Goal: Task Accomplishment & Management: Use online tool/utility

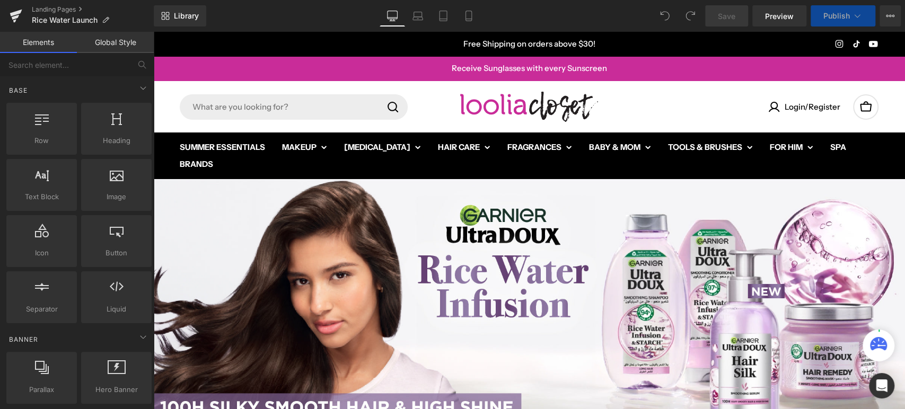
scroll to position [235, 0]
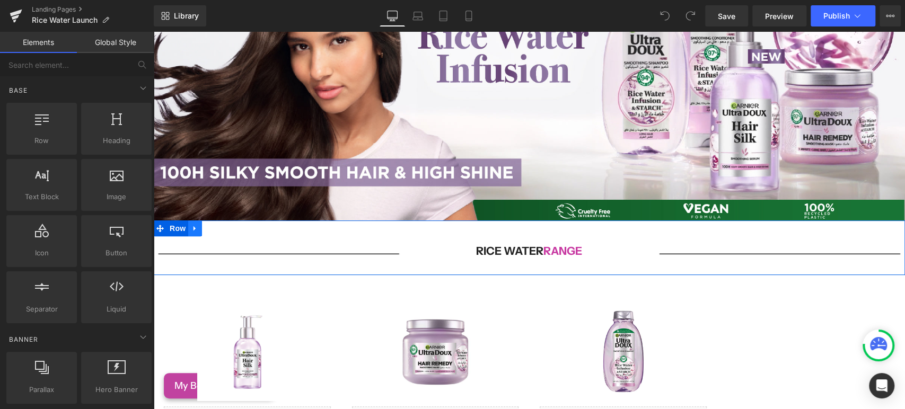
click at [194, 226] on icon at bounding box center [195, 228] width 2 height 5
click at [205, 225] on icon at bounding box center [208, 228] width 7 height 7
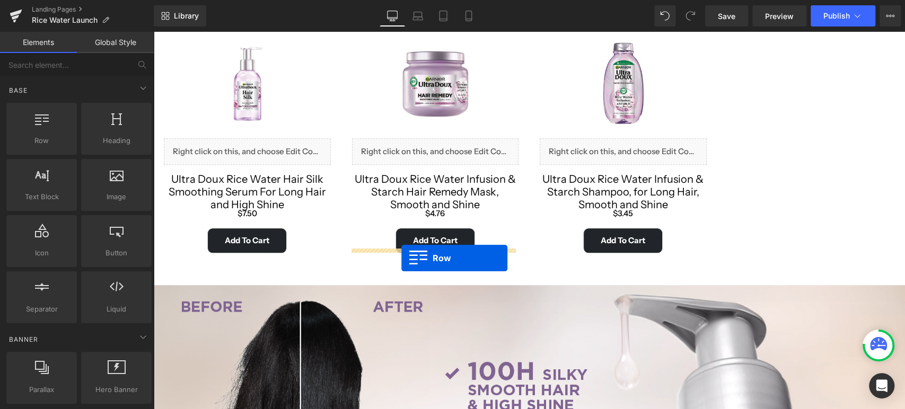
scroll to position [766, 0]
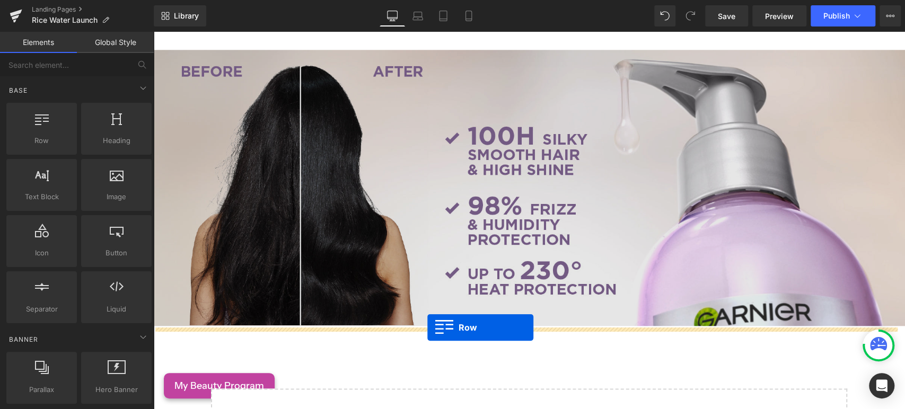
drag, startPoint x: 159, startPoint y: 277, endPoint x: 427, endPoint y: 327, distance: 273.5
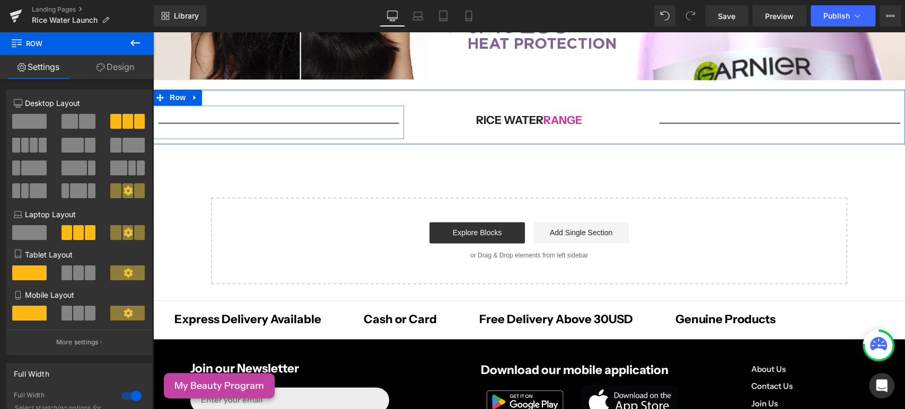
scroll to position [916, 0]
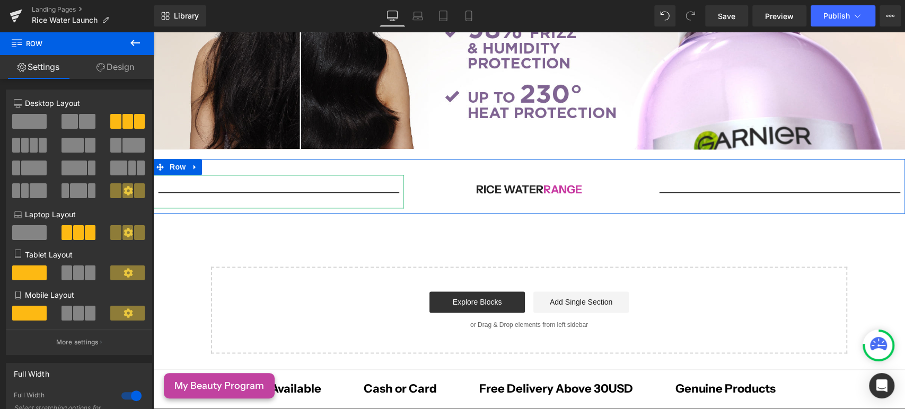
click at [566, 183] on span "RANGE" at bounding box center [562, 189] width 39 height 13
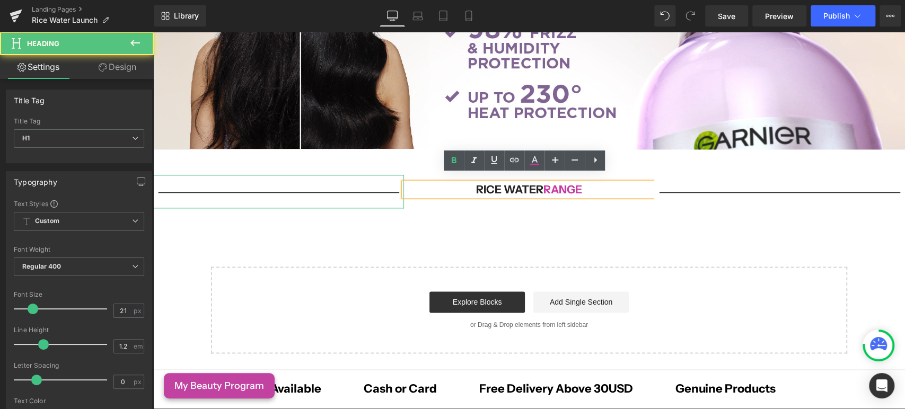
click at [566, 183] on span "RANGE" at bounding box center [562, 189] width 39 height 13
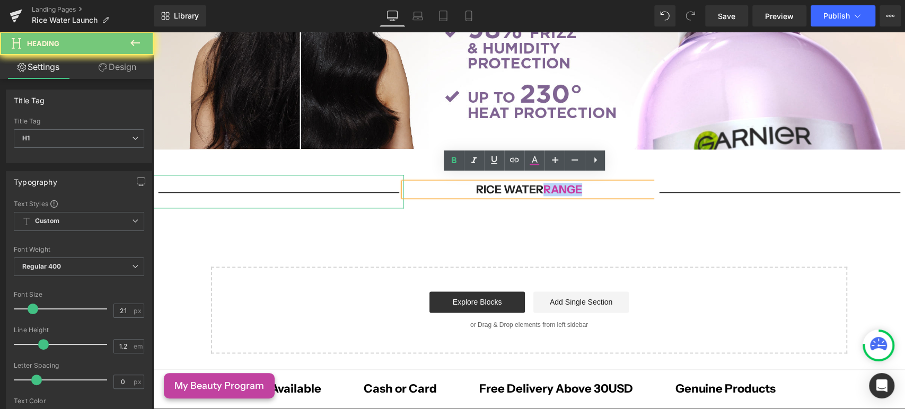
click at [566, 183] on span "RANGE" at bounding box center [562, 189] width 39 height 13
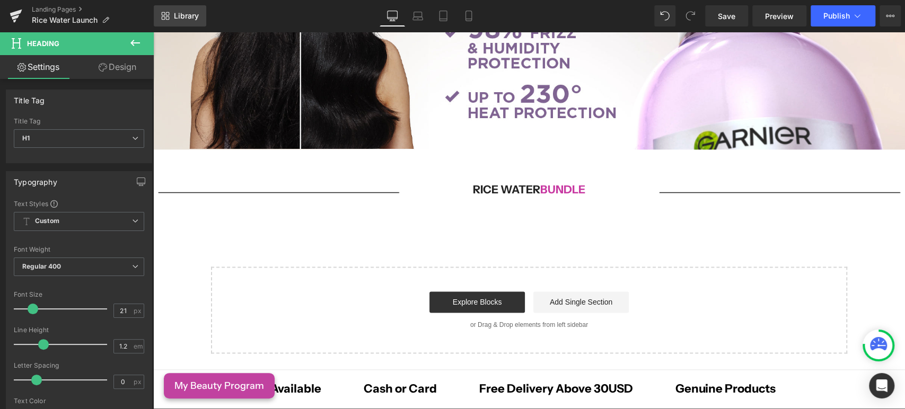
click at [177, 20] on span "Library" at bounding box center [186, 16] width 25 height 10
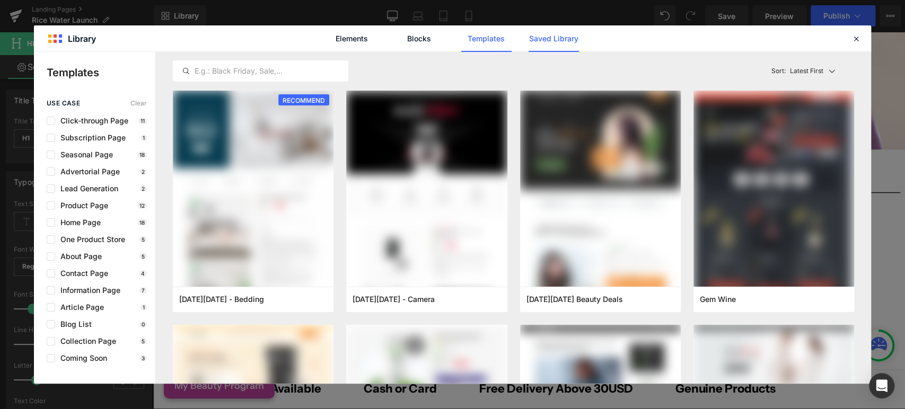
click at [556, 45] on link "Saved Library" at bounding box center [554, 38] width 50 height 27
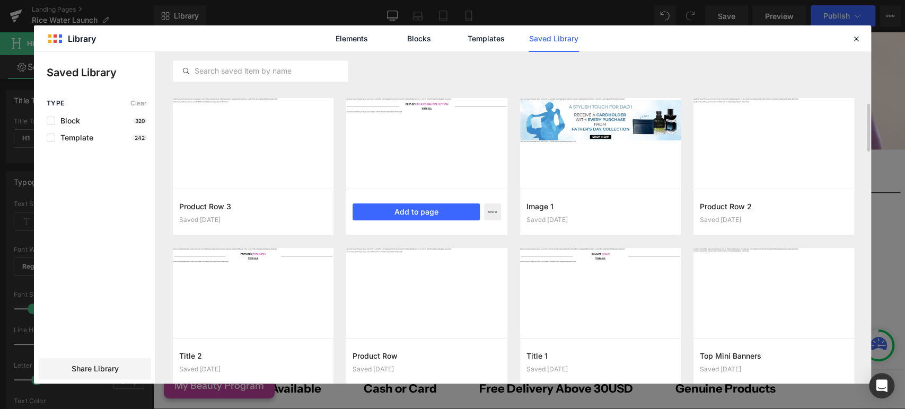
scroll to position [533, 0]
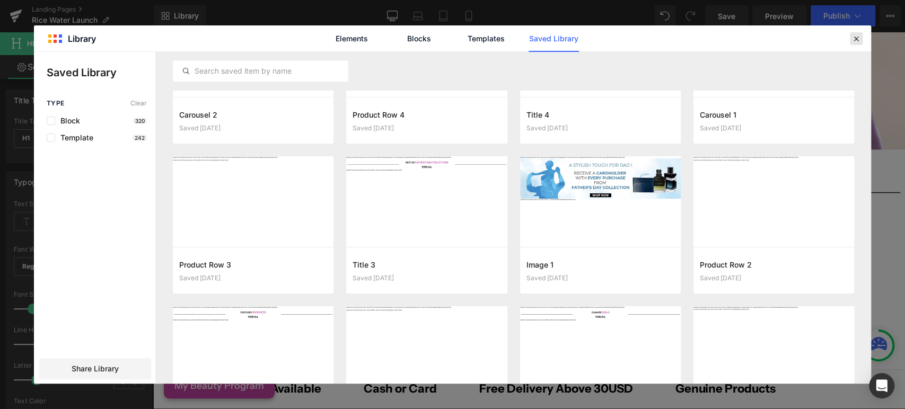
drag, startPoint x: 850, startPoint y: 36, endPoint x: 671, endPoint y: 8, distance: 181.2
click at [0, 0] on div at bounding box center [0, 0] width 0 height 0
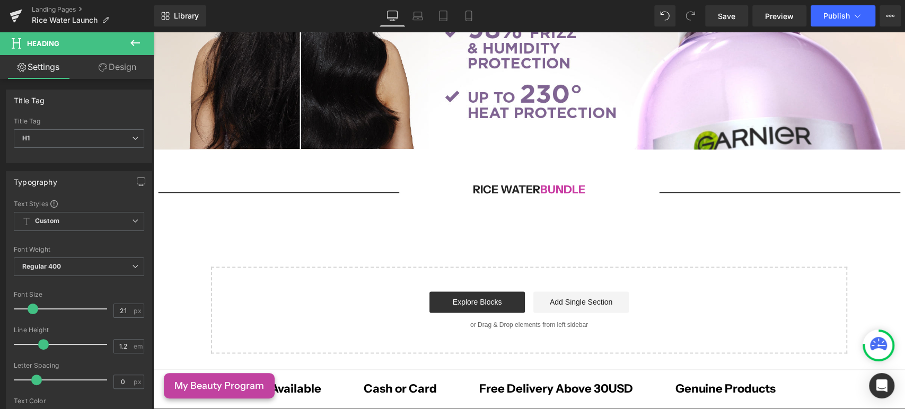
click at [131, 44] on icon at bounding box center [135, 43] width 10 height 6
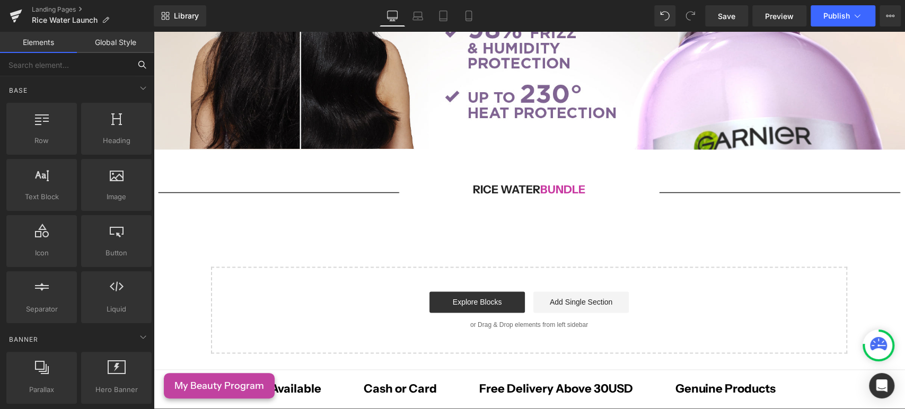
click at [65, 67] on input "text" at bounding box center [65, 64] width 130 height 23
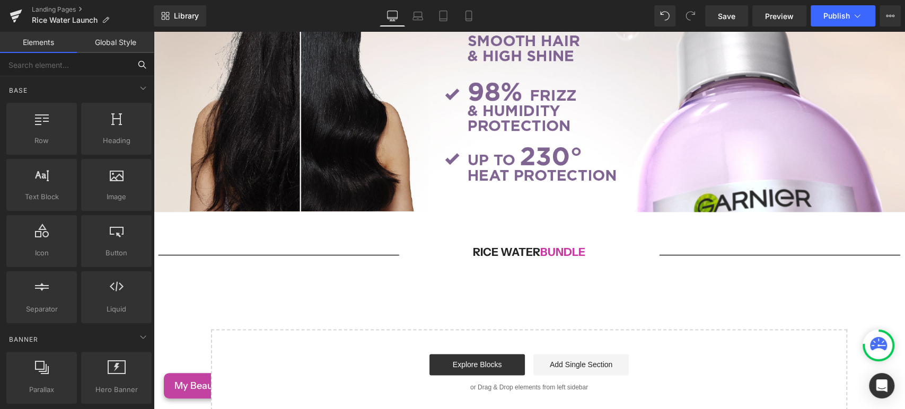
scroll to position [916, 0]
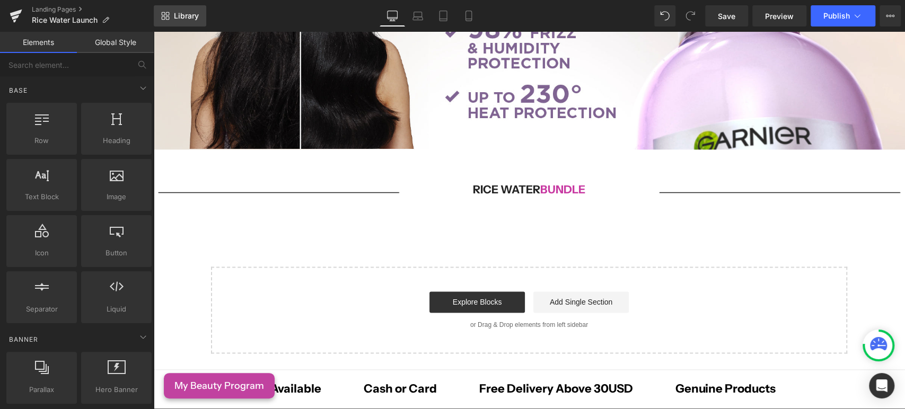
click at [170, 17] on link "Library" at bounding box center [180, 15] width 52 height 21
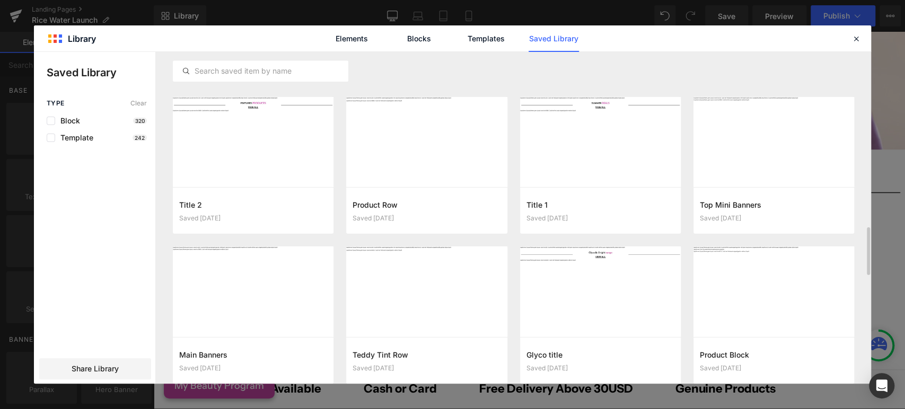
scroll to position [831, 0]
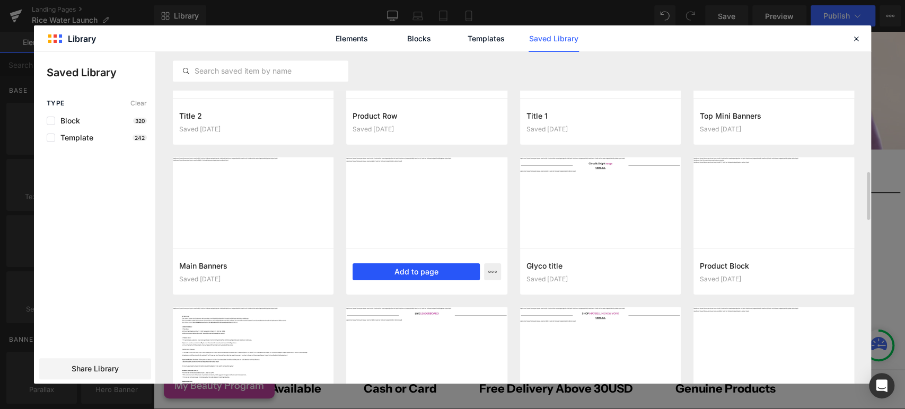
click at [421, 275] on button "Add to page" at bounding box center [416, 272] width 127 height 17
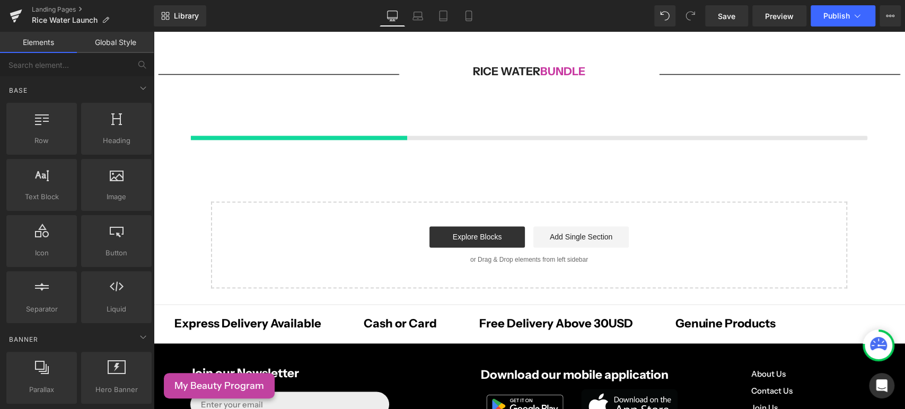
scroll to position [1036, 0]
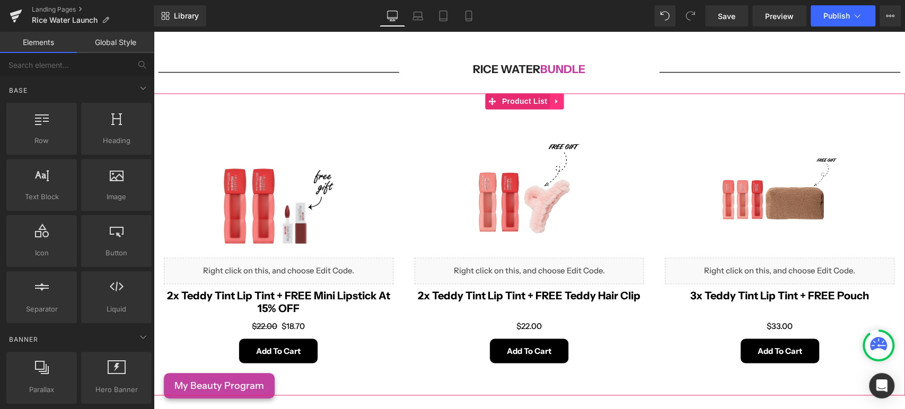
click at [557, 98] on icon at bounding box center [556, 102] width 7 height 8
click at [564, 100] on link at bounding box center [564, 101] width 14 height 16
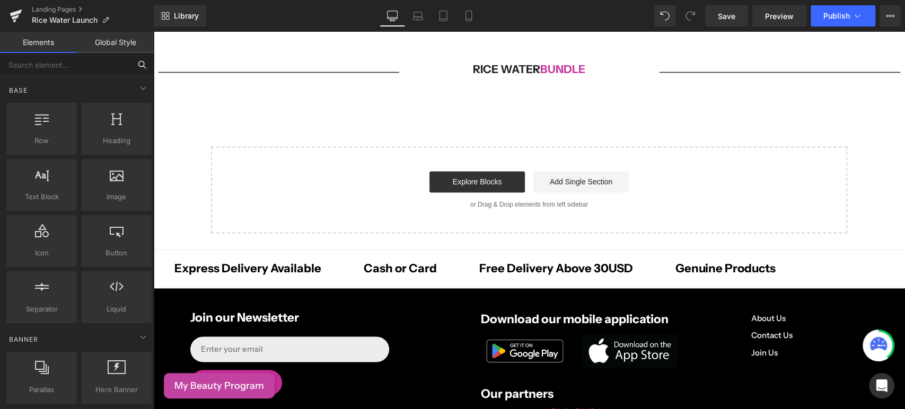
click at [64, 72] on input "text" at bounding box center [65, 64] width 130 height 23
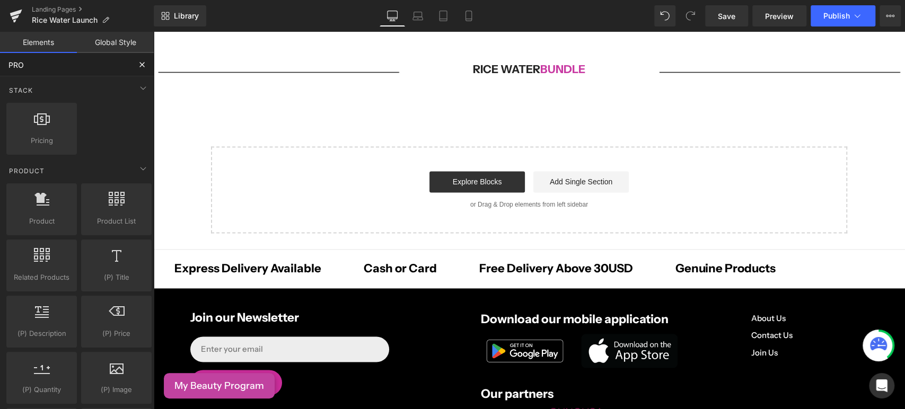
type input "PROD"
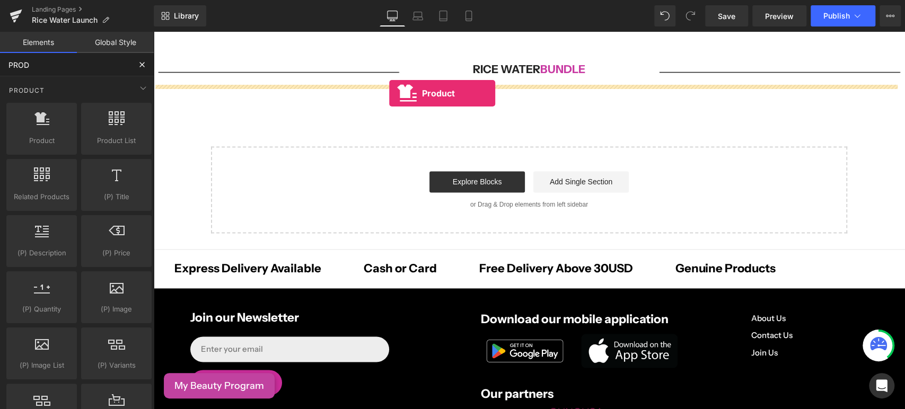
drag, startPoint x: 187, startPoint y: 178, endPoint x: 389, endPoint y: 93, distance: 218.9
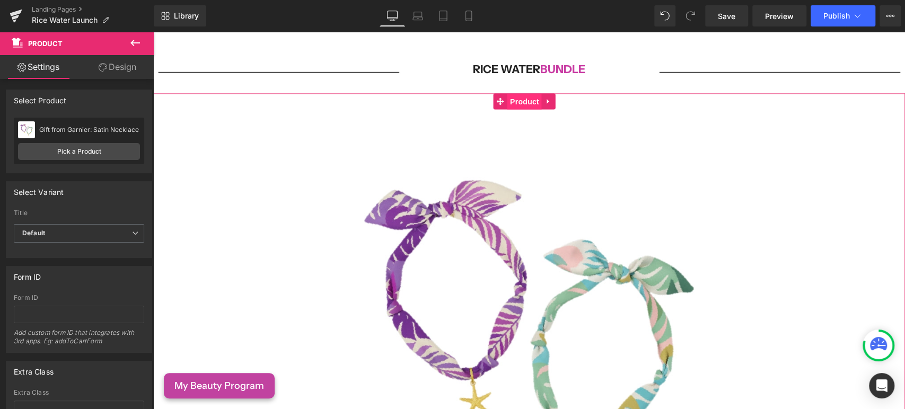
click at [527, 94] on span "Product" at bounding box center [524, 102] width 34 height 16
click at [76, 148] on link "Pick a Product" at bounding box center [79, 151] width 122 height 17
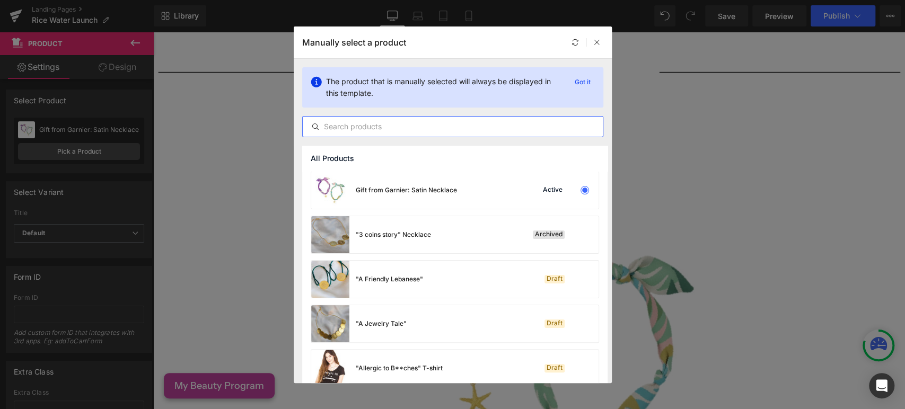
click at [368, 121] on input "text" at bounding box center [453, 126] width 300 height 13
paste input "Rice Water Shampoo 400 ML + Conditioner 200 ML + Mask 200 ML + Leave-In 200 ML …"
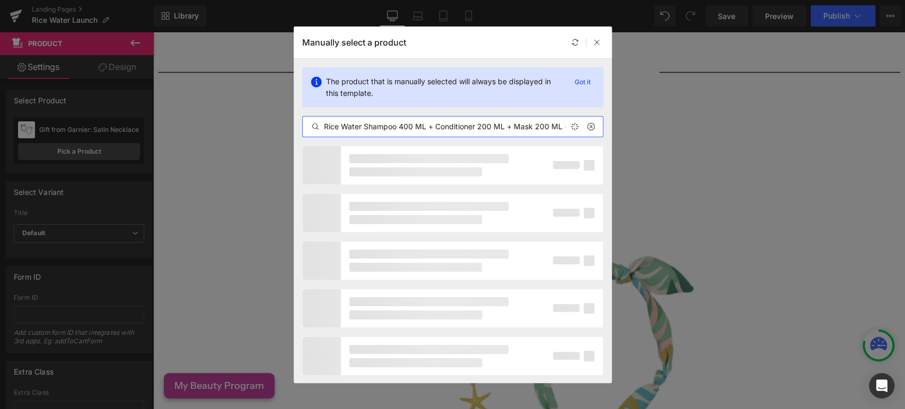
scroll to position [0, 127]
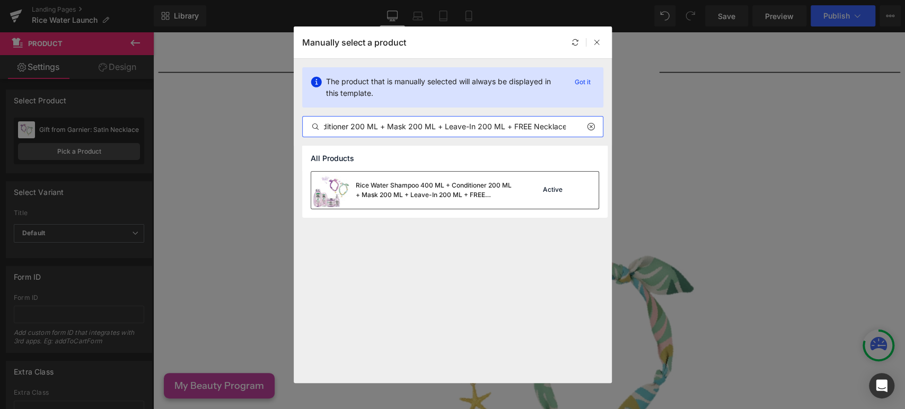
type input "Rice Water Shampoo 400 ML + Conditioner 200 ML + Mask 200 ML + Leave-In 200 ML …"
click at [449, 191] on div "Rice Water Shampoo 400 ML + Conditioner 200 ML + Mask 200 ML + Leave-In 200 ML …" at bounding box center [435, 190] width 159 height 19
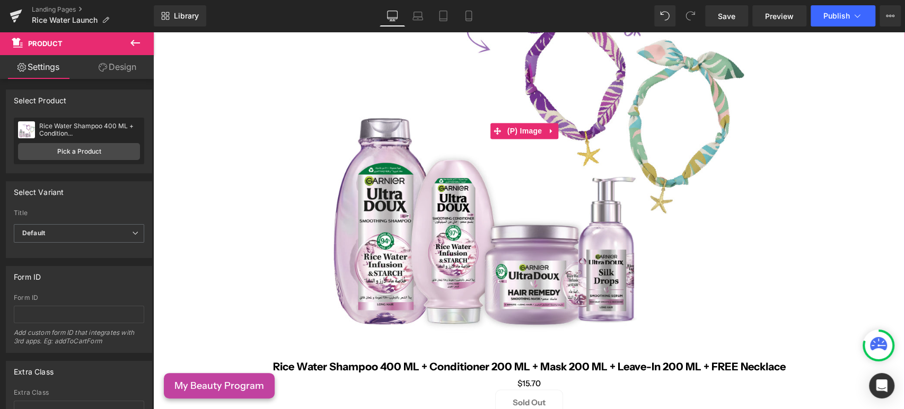
scroll to position [1272, 0]
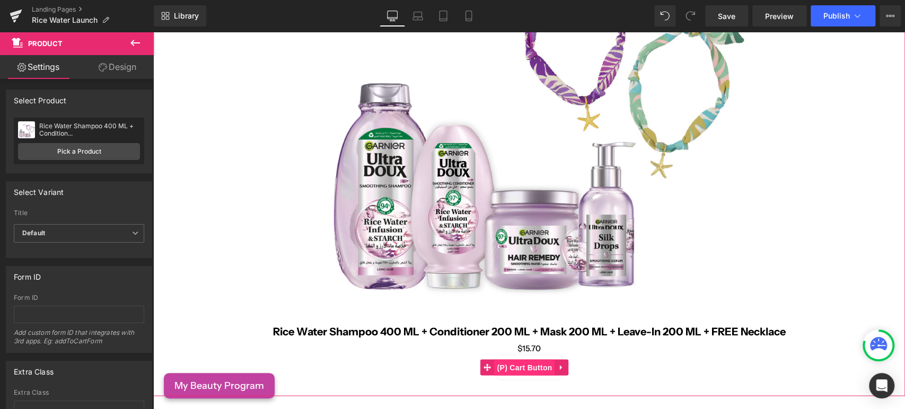
click at [528, 359] on span "(P) Cart Button" at bounding box center [524, 367] width 60 height 16
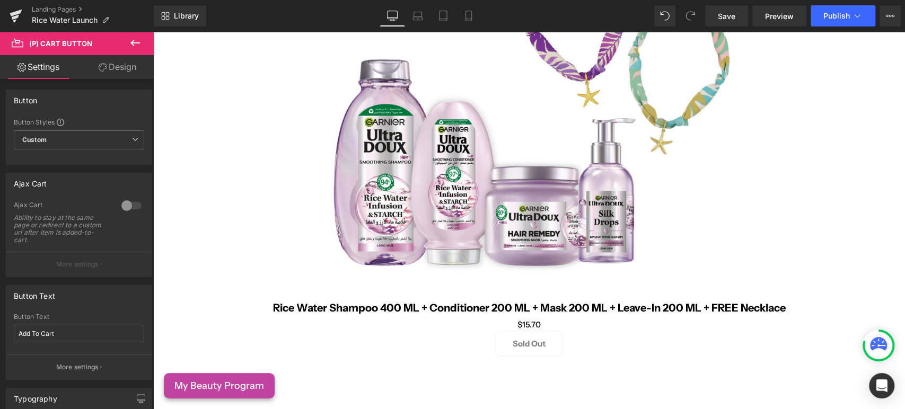
scroll to position [1119, 0]
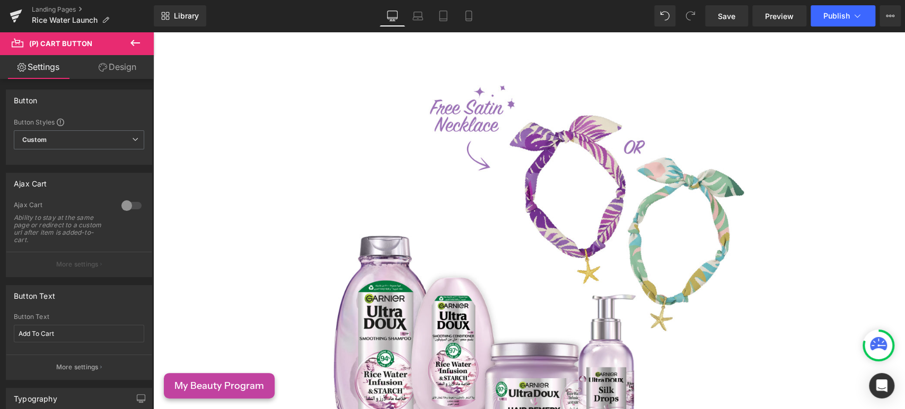
click at [485, 347] on img at bounding box center [529, 248] width 445 height 445
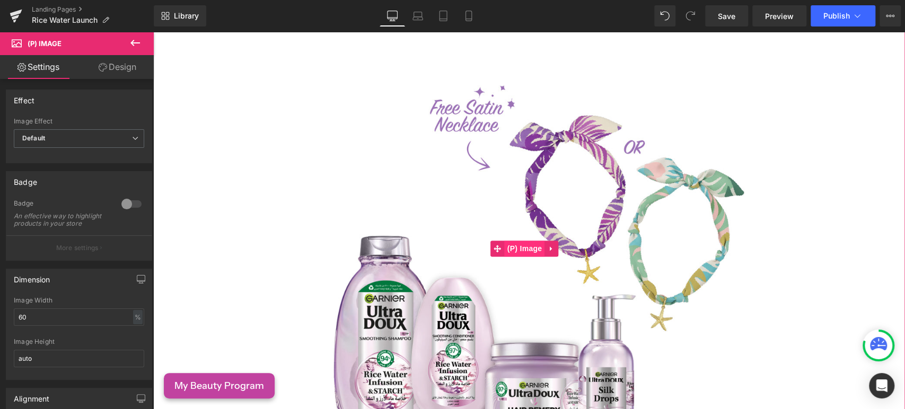
click at [513, 243] on span "(P) Image" at bounding box center [525, 249] width 40 height 16
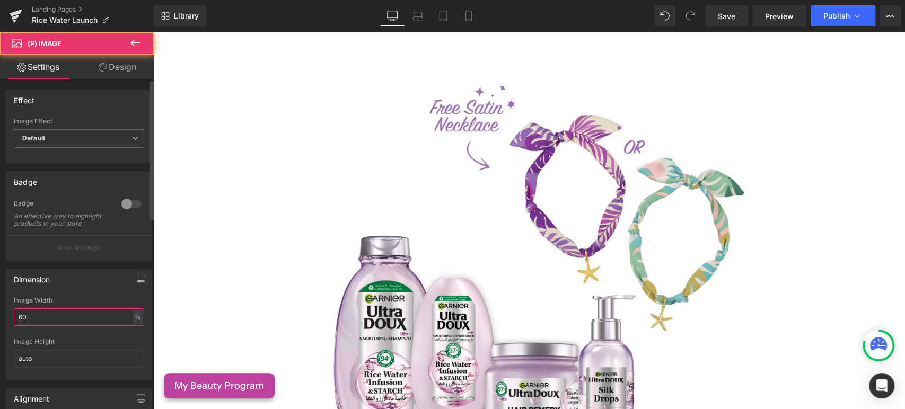
click at [47, 326] on input "60" at bounding box center [79, 317] width 130 height 17
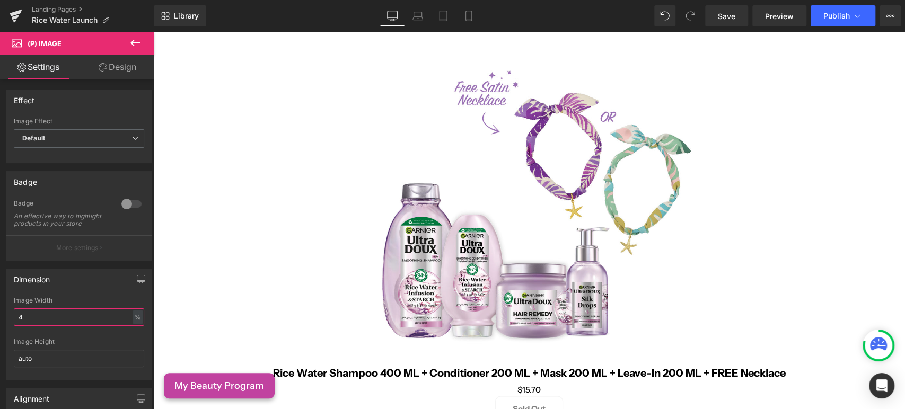
type input "40"
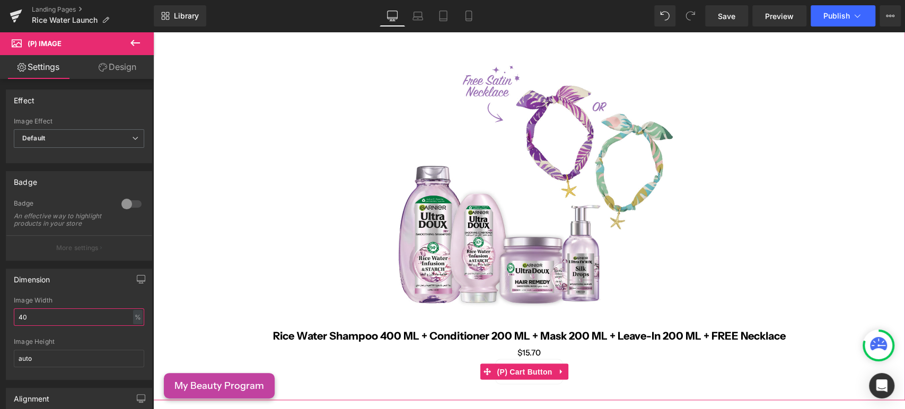
drag, startPoint x: 529, startPoint y: 358, endPoint x: 478, endPoint y: 360, distance: 50.9
click at [529, 364] on span "(P) Cart Button" at bounding box center [524, 372] width 60 height 16
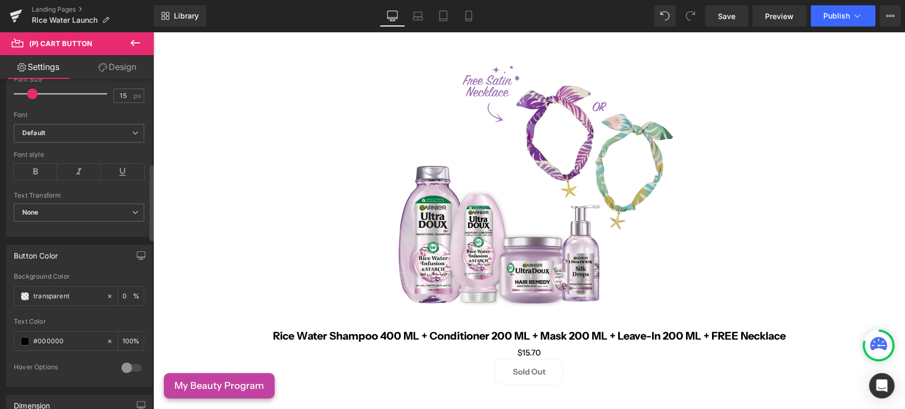
scroll to position [412, 0]
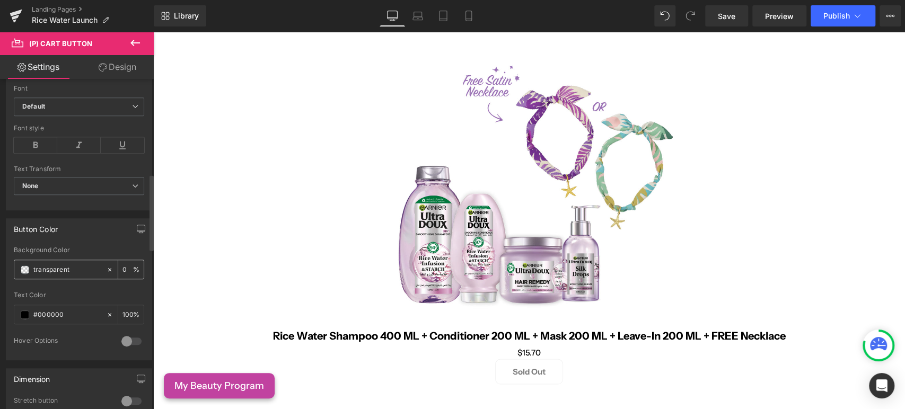
click at [43, 264] on input "transparent" at bounding box center [67, 270] width 68 height 12
type input "bLACK"
type input "100"
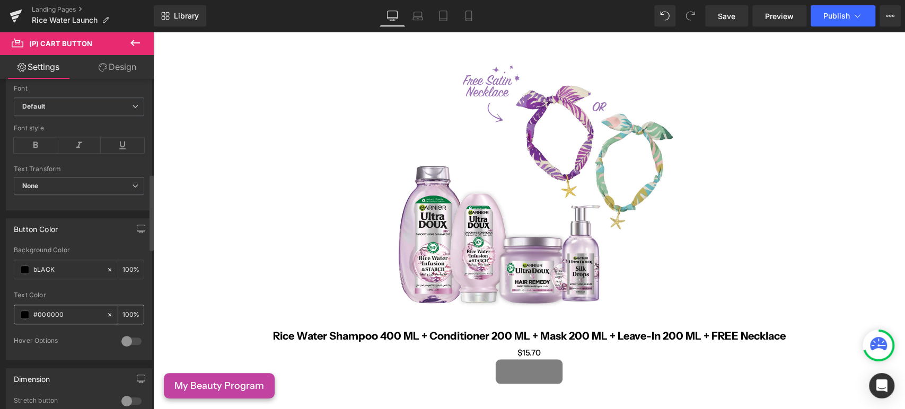
type input "bLACK"
click at [49, 311] on input "#000000" at bounding box center [67, 315] width 68 height 12
type input "w"
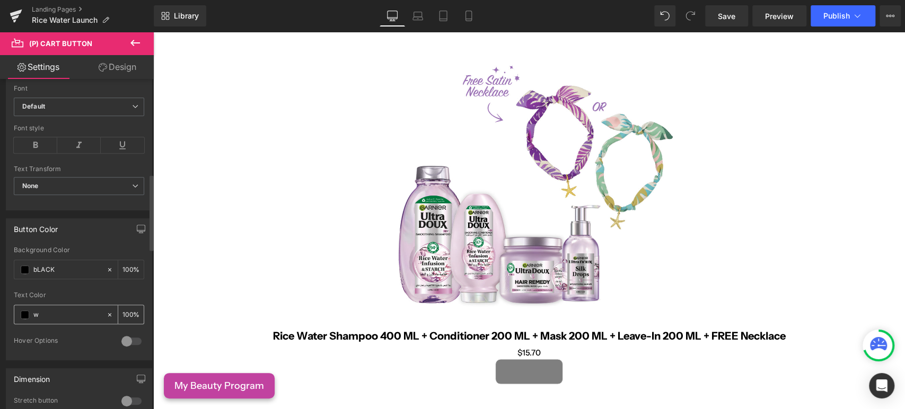
type input "0"
type input "wHITE"
type input "100"
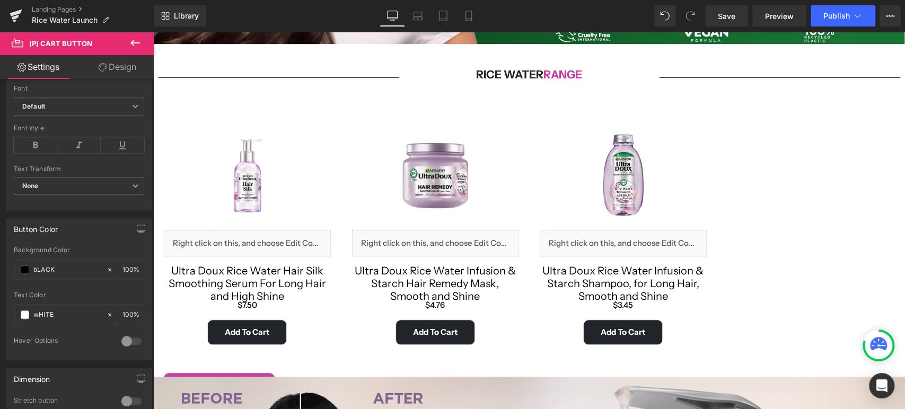
type input "#ffffff"
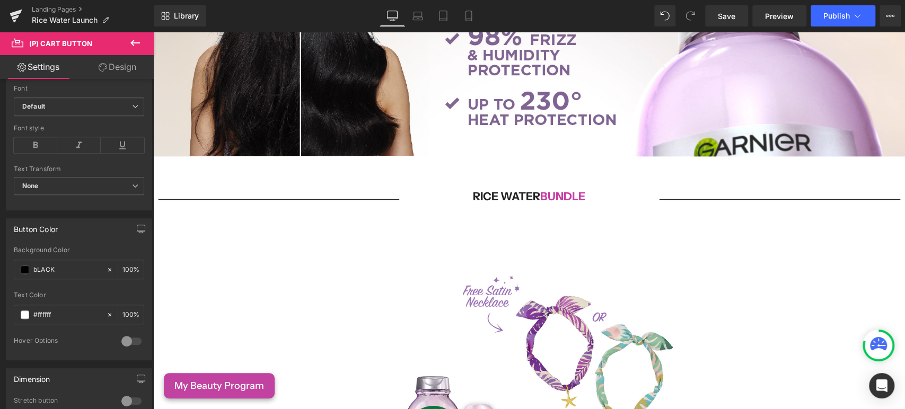
scroll to position [1001, 0]
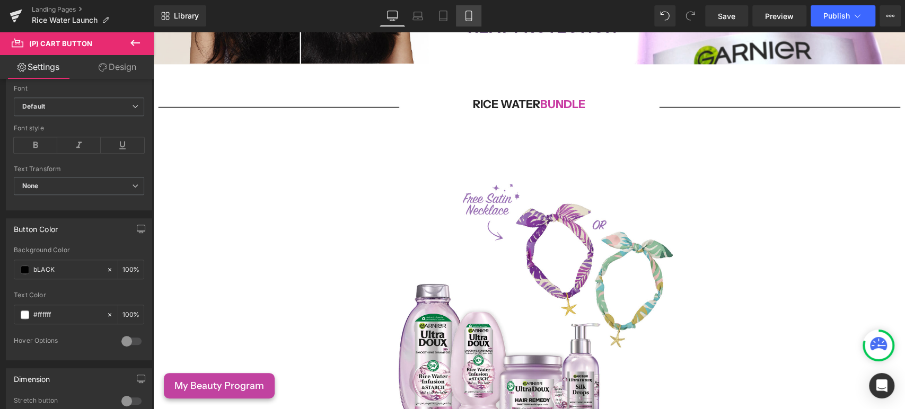
click at [463, 20] on icon at bounding box center [468, 16] width 11 height 11
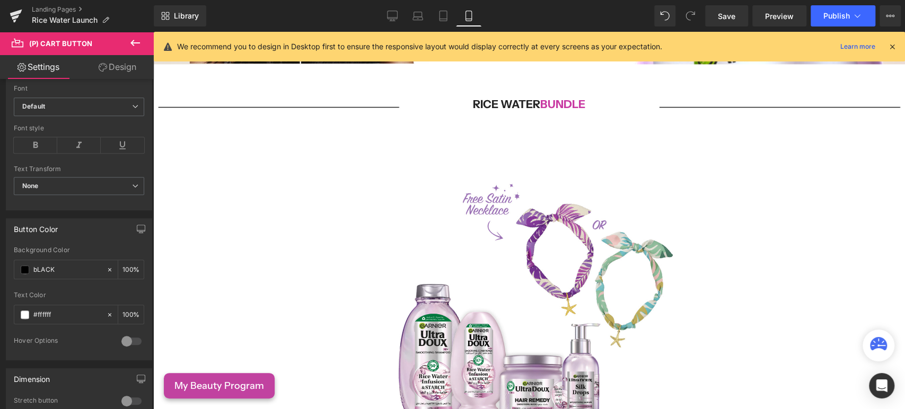
type input "#000000"
type input "100"
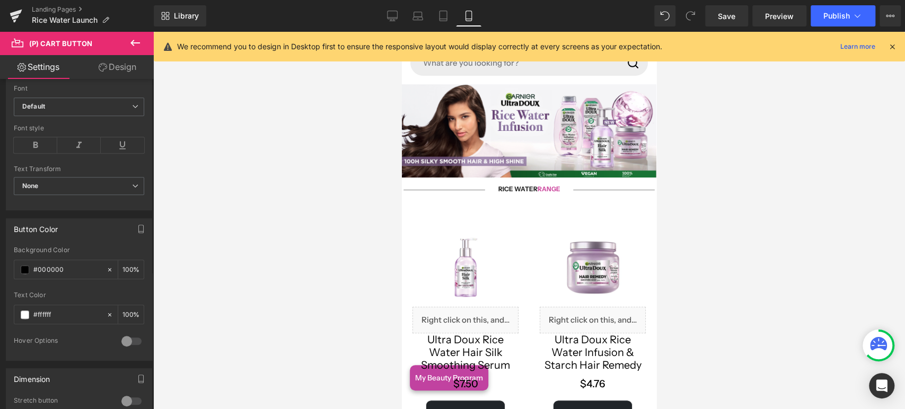
scroll to position [0, 0]
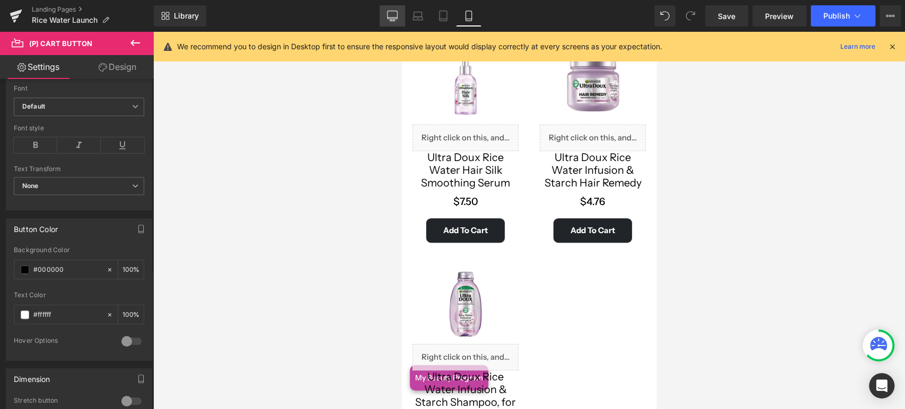
drag, startPoint x: 397, startPoint y: 5, endPoint x: 262, endPoint y: 39, distance: 139.3
click at [397, 5] on link "Desktop" at bounding box center [392, 15] width 25 height 21
type input "100"
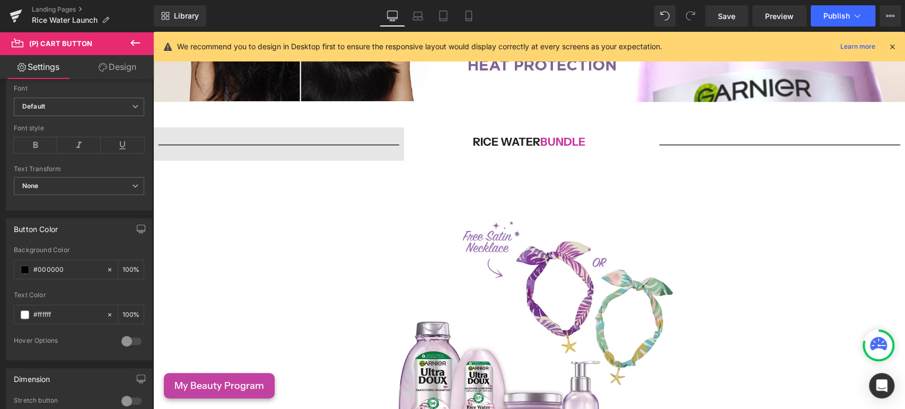
scroll to position [913, 0]
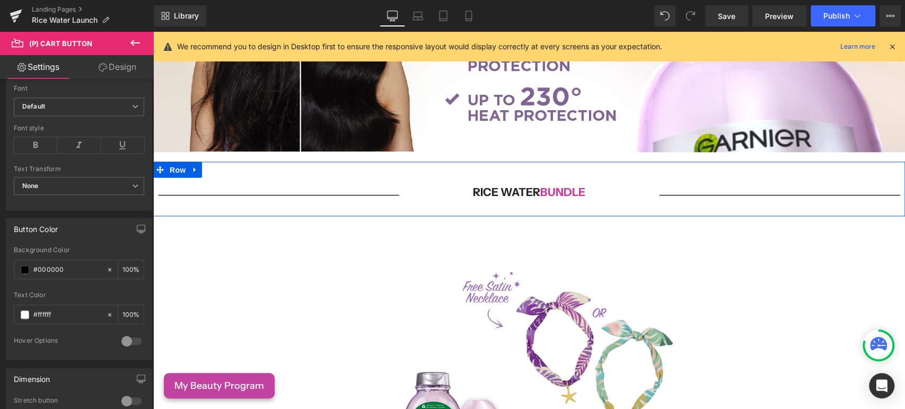
click at [170, 162] on span "Row" at bounding box center [177, 170] width 21 height 16
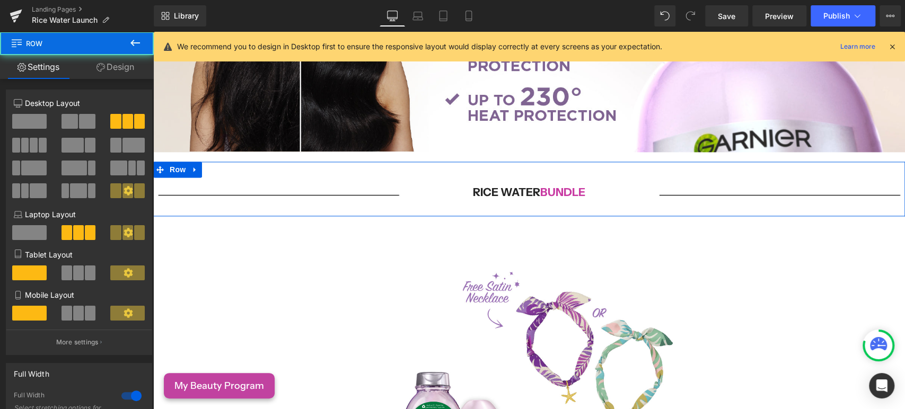
click at [119, 74] on link "Design" at bounding box center [115, 67] width 77 height 24
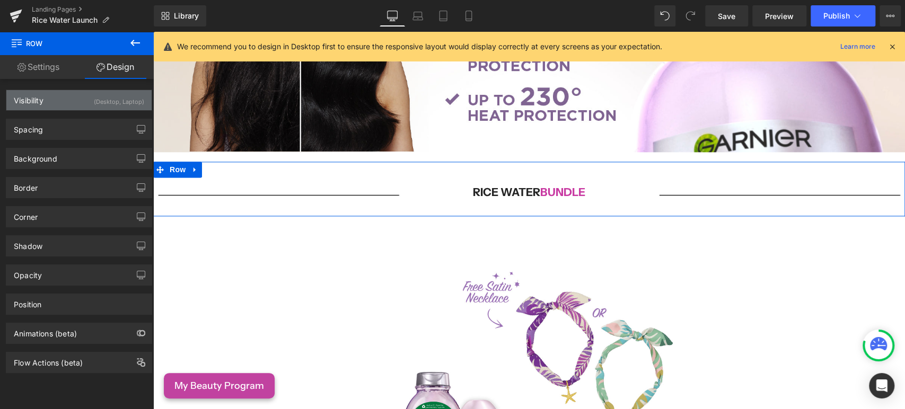
click at [101, 98] on div "(Desktop, Laptop)" at bounding box center [119, 98] width 50 height 17
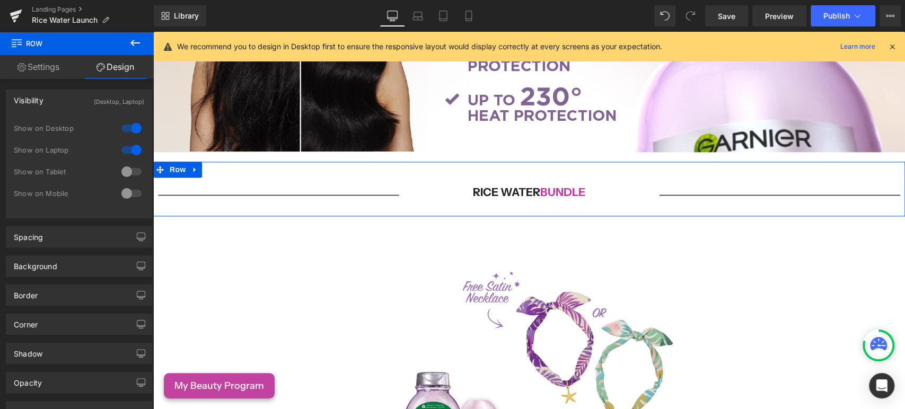
click at [129, 164] on div at bounding box center [131, 171] width 25 height 17
click at [132, 191] on div at bounding box center [131, 193] width 25 height 17
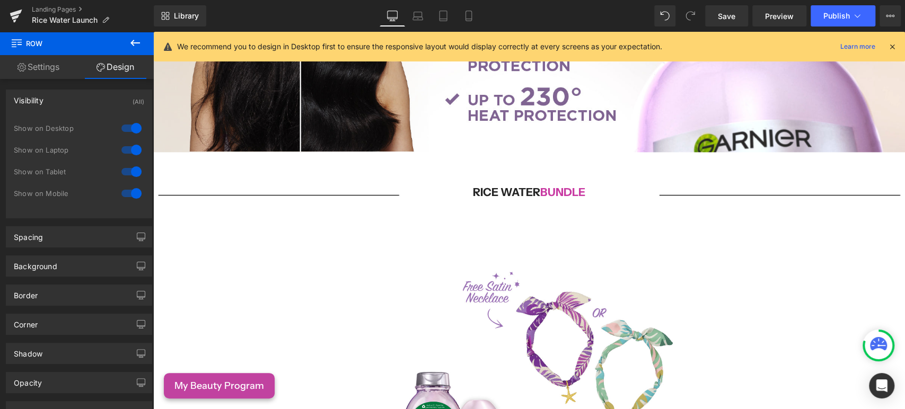
drag, startPoint x: 458, startPoint y: 12, endPoint x: 462, endPoint y: 46, distance: 34.2
click at [458, 13] on link "Mobile" at bounding box center [468, 15] width 25 height 21
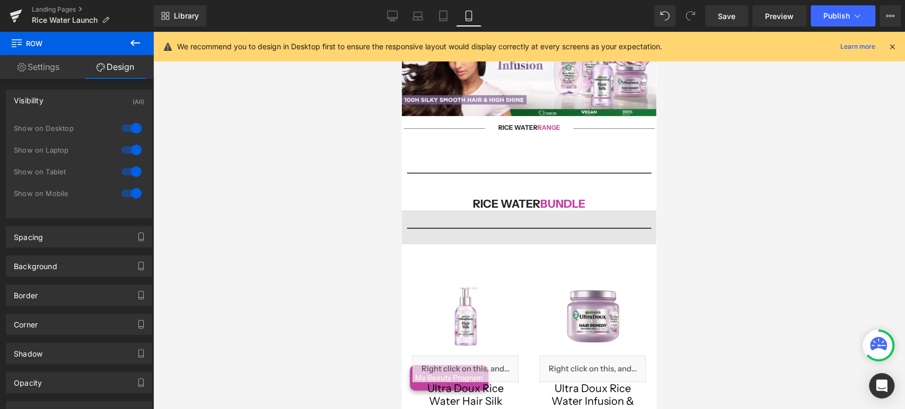
scroll to position [38, 0]
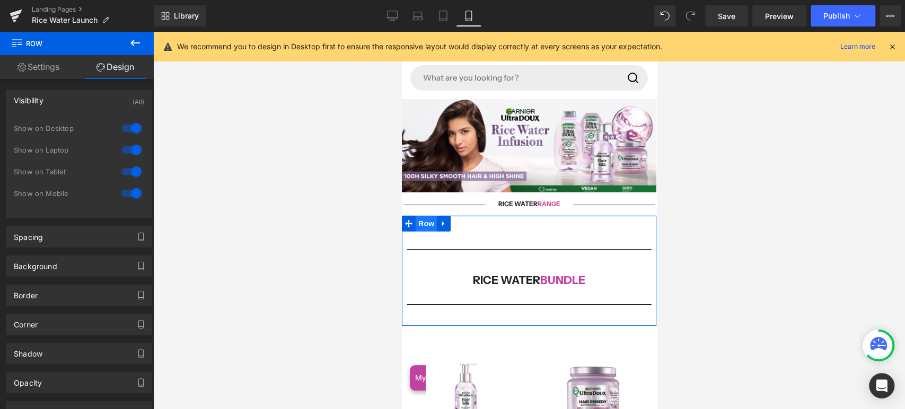
click at [423, 222] on span "Row" at bounding box center [426, 224] width 21 height 16
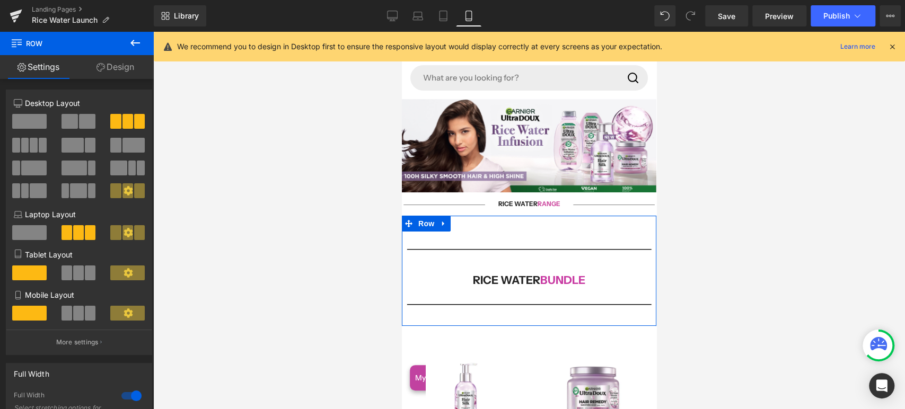
click at [76, 315] on span at bounding box center [78, 313] width 11 height 15
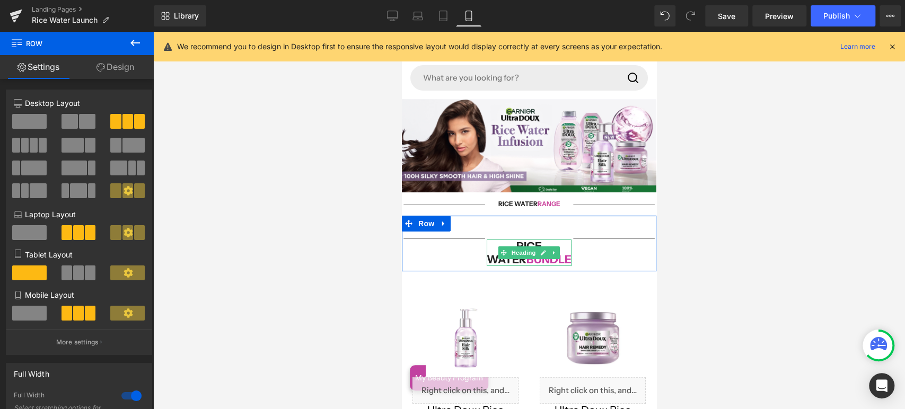
click at [556, 257] on h1 "RICE WATER BUNDLE" at bounding box center [529, 253] width 85 height 27
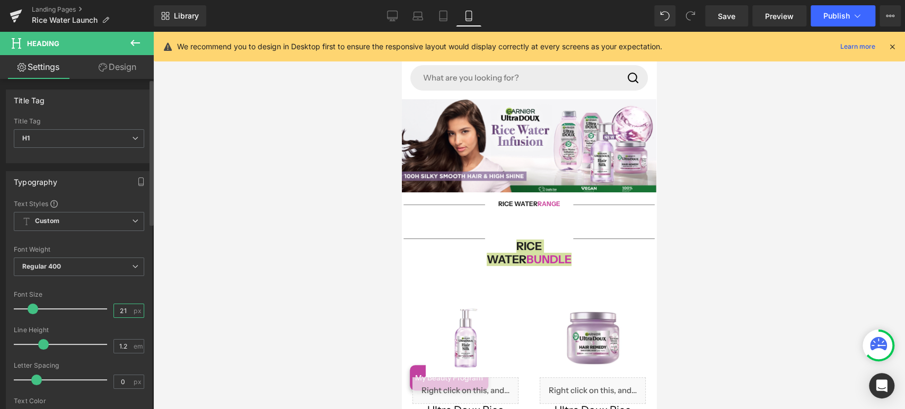
click at [119, 304] on input "21" at bounding box center [123, 310] width 19 height 13
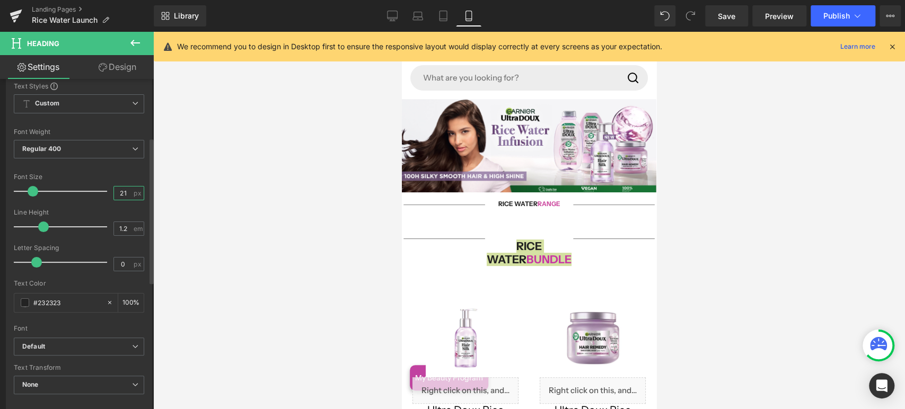
scroll to position [177, 0]
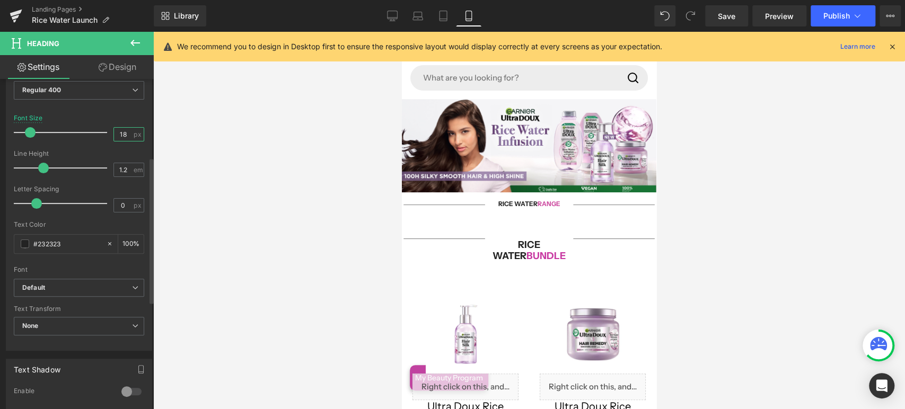
type input "1"
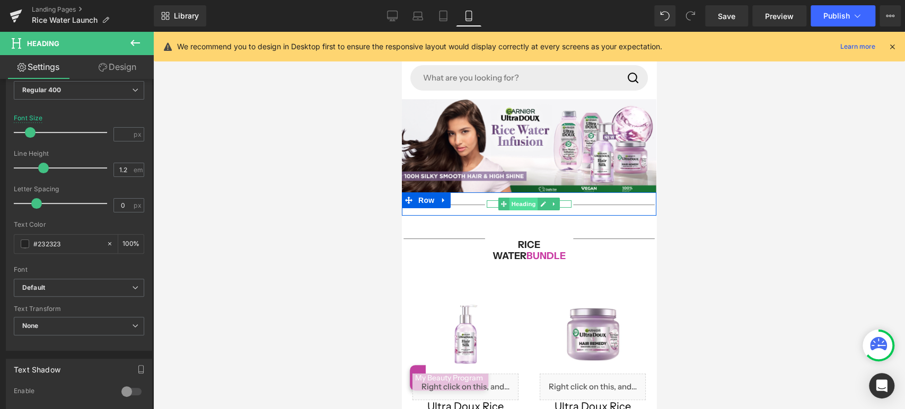
click at [528, 198] on span "Heading" at bounding box center [524, 204] width 29 height 13
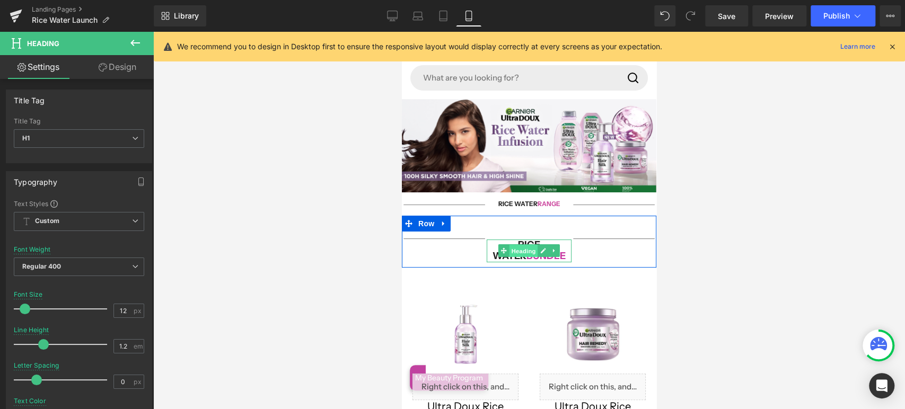
click at [524, 252] on span "Heading" at bounding box center [524, 251] width 29 height 13
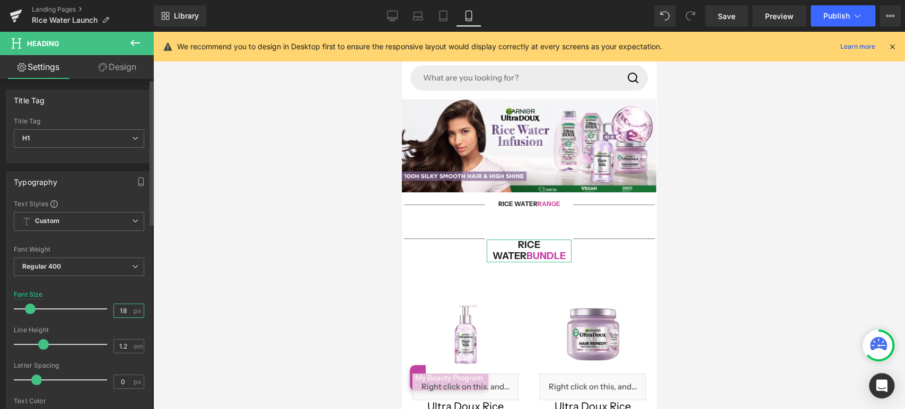
click at [120, 312] on input "18" at bounding box center [123, 310] width 19 height 13
click at [121, 311] on input "18" at bounding box center [123, 310] width 19 height 13
click at [118, 317] on input "18" at bounding box center [123, 310] width 19 height 13
type input "12"
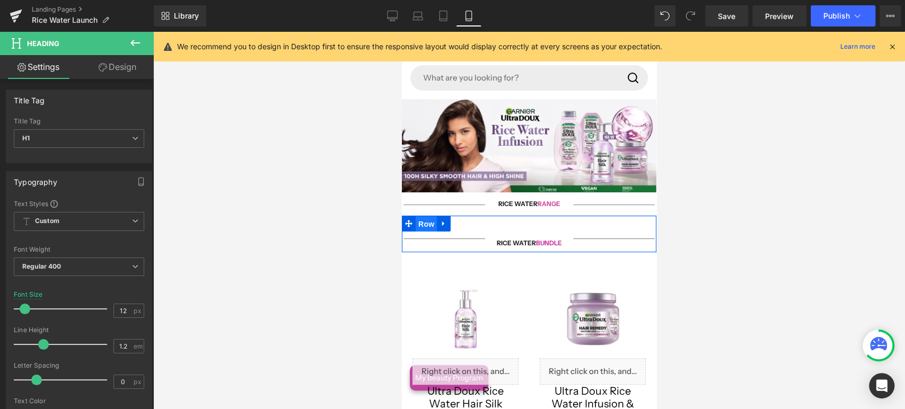
click at [416, 220] on span "Row" at bounding box center [426, 224] width 21 height 16
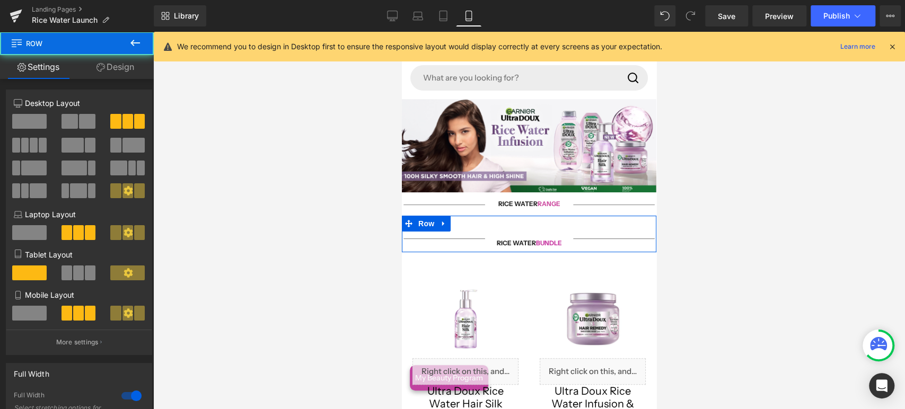
click at [129, 58] on link "Design" at bounding box center [115, 67] width 77 height 24
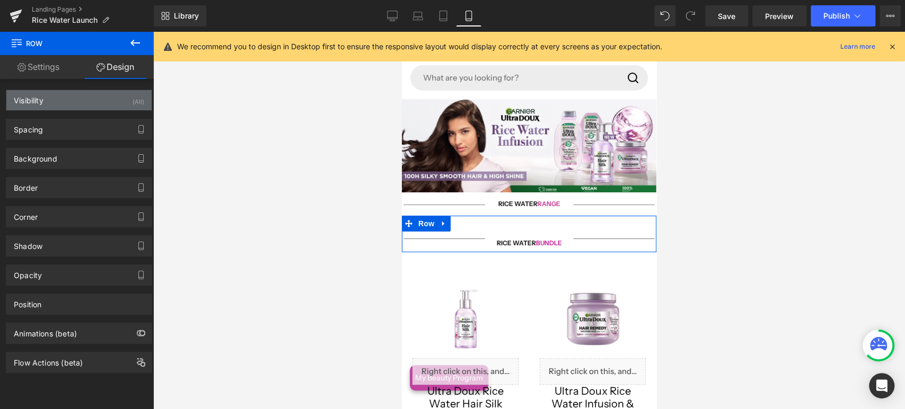
type input "0"
type input "30"
type input "0"
type input "10"
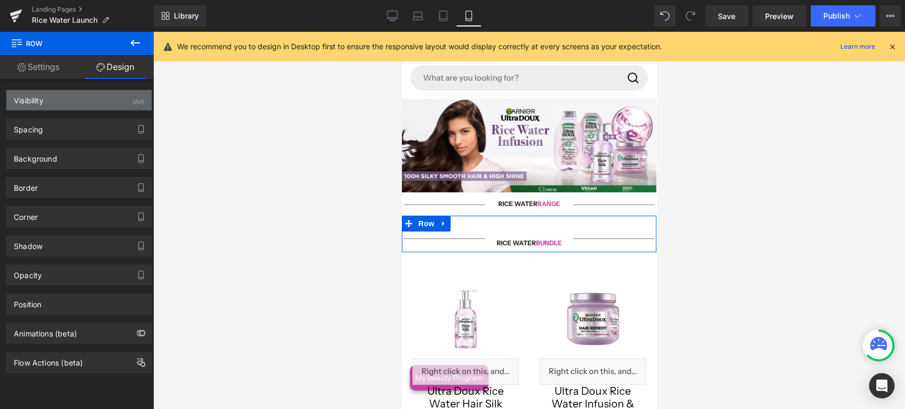
type input "0"
click at [64, 100] on div "Visibility (All)" at bounding box center [78, 100] width 145 height 20
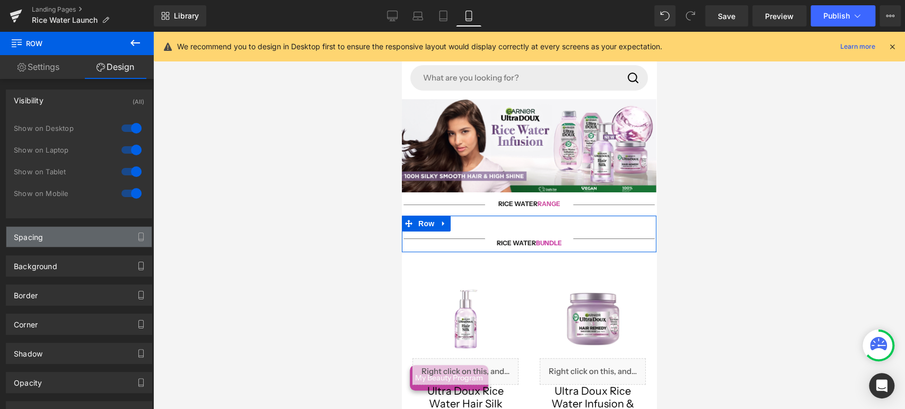
click at [58, 241] on div "Spacing" at bounding box center [78, 237] width 145 height 20
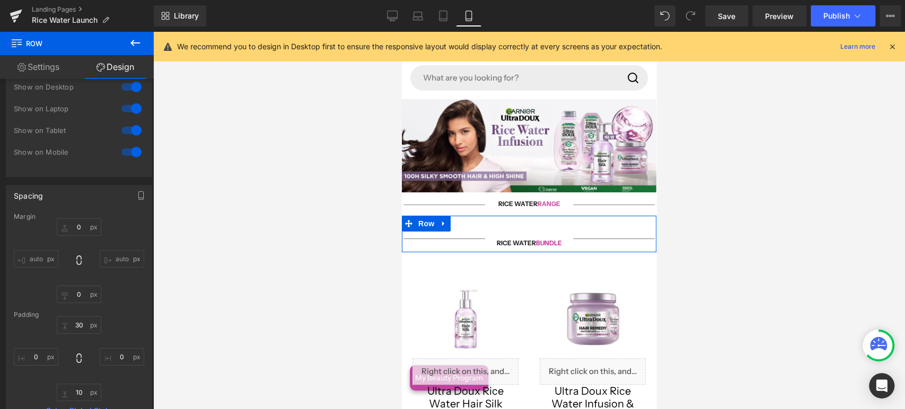
scroll to position [59, 0]
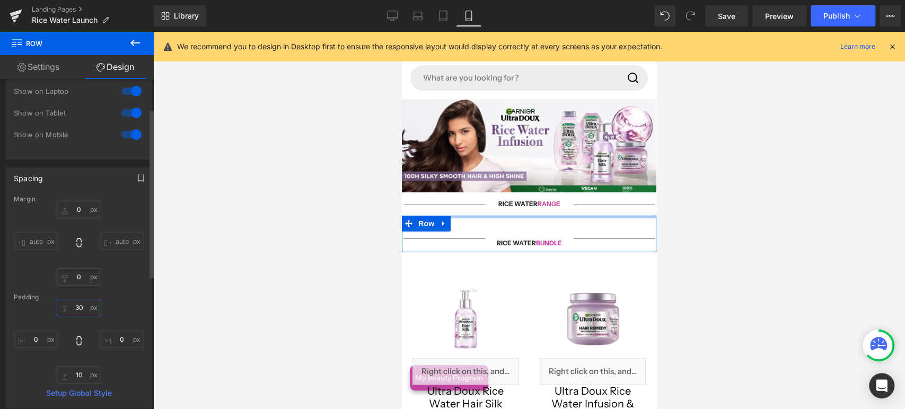
click at [72, 301] on input "30" at bounding box center [79, 307] width 45 height 17
type input "10"
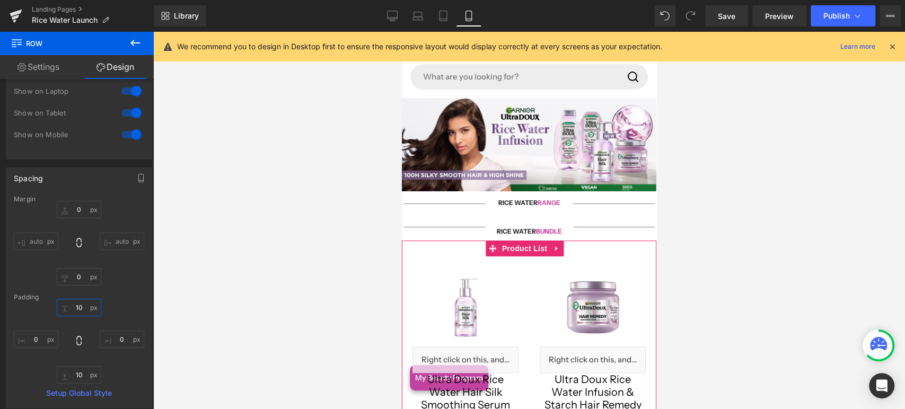
scroll to position [118, 0]
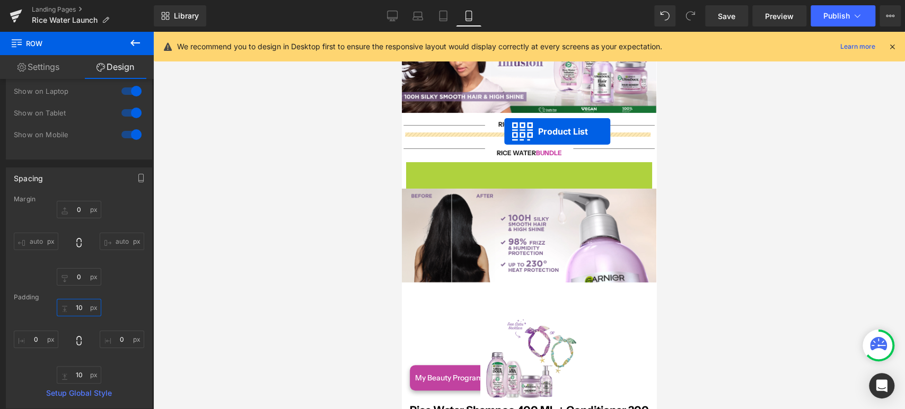
drag, startPoint x: 491, startPoint y: 170, endPoint x: 504, endPoint y: 131, distance: 40.9
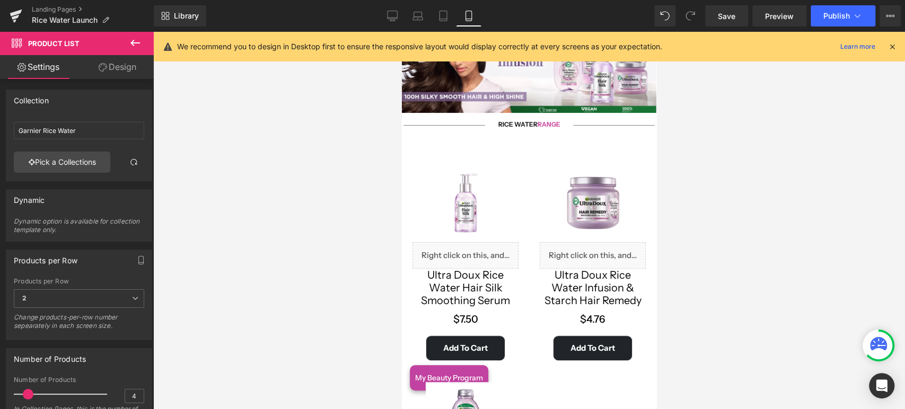
click at [396, 28] on div "Library Mobile Desktop Laptop Tablet Mobile Save Preview Publish Scheduled View…" at bounding box center [529, 16] width 751 height 32
click at [394, 22] on link "Desktop" at bounding box center [392, 15] width 25 height 21
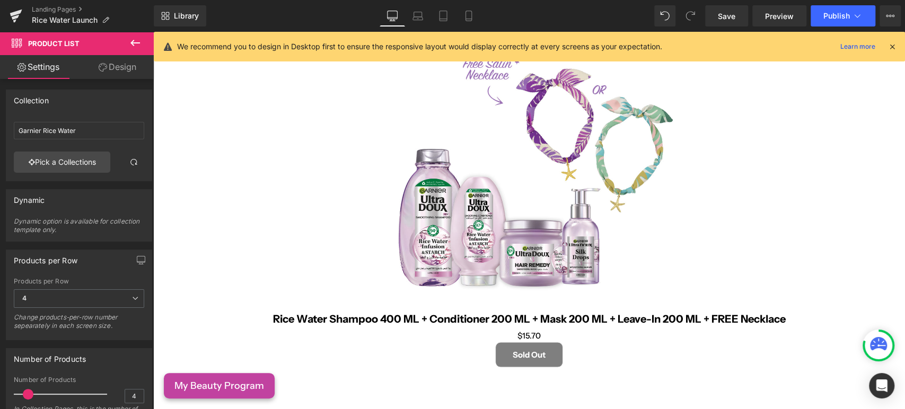
scroll to position [1237, 0]
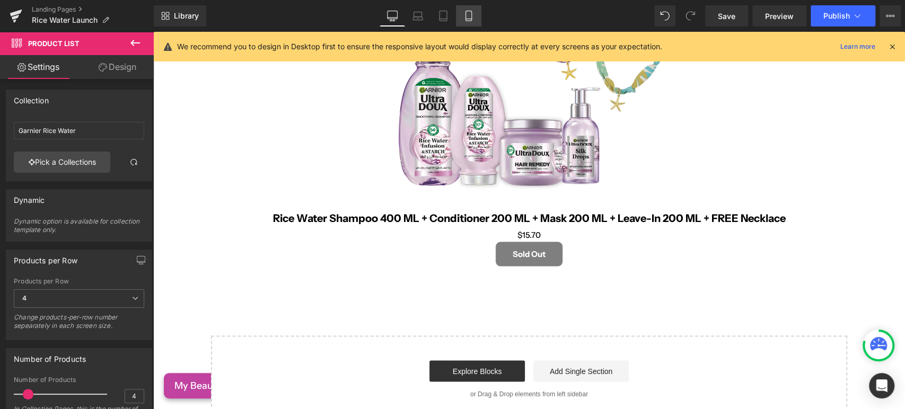
click at [467, 14] on icon at bounding box center [468, 16] width 11 height 11
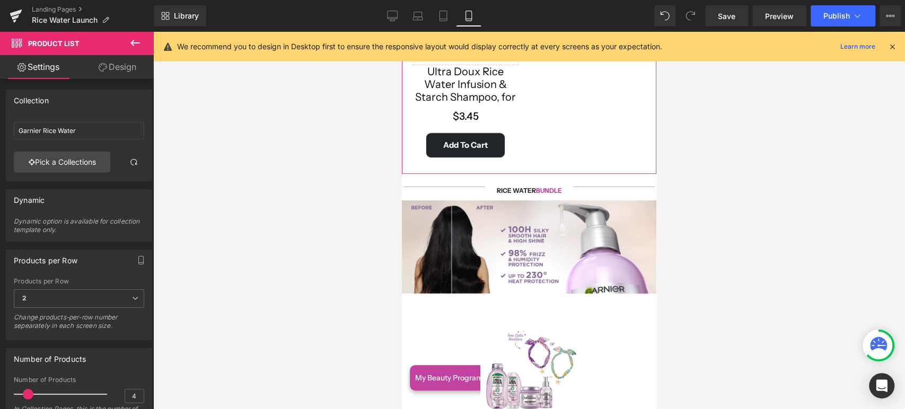
scroll to position [562, 0]
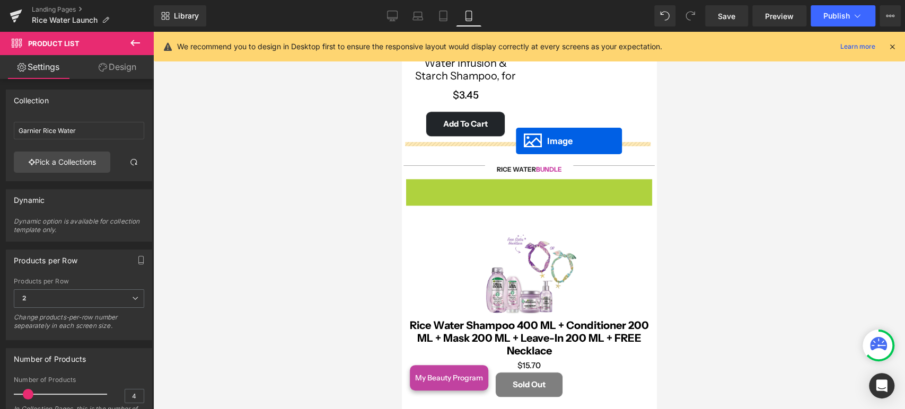
drag, startPoint x: 505, startPoint y: 216, endPoint x: 516, endPoint y: 141, distance: 76.6
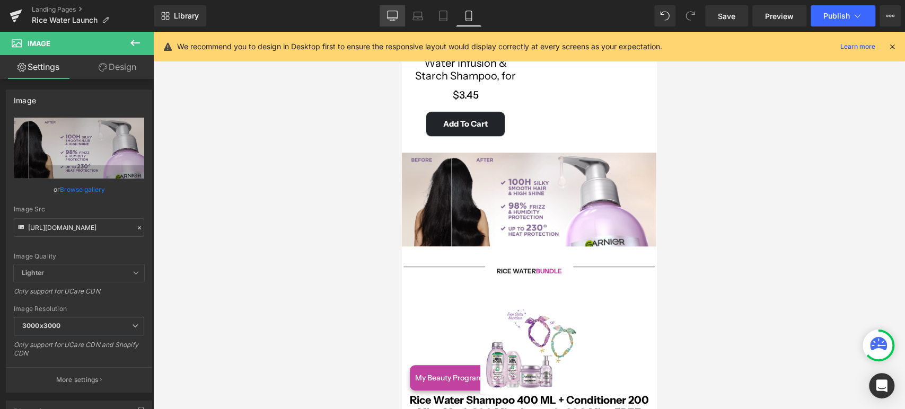
click at [386, 10] on link "Desktop" at bounding box center [392, 15] width 25 height 21
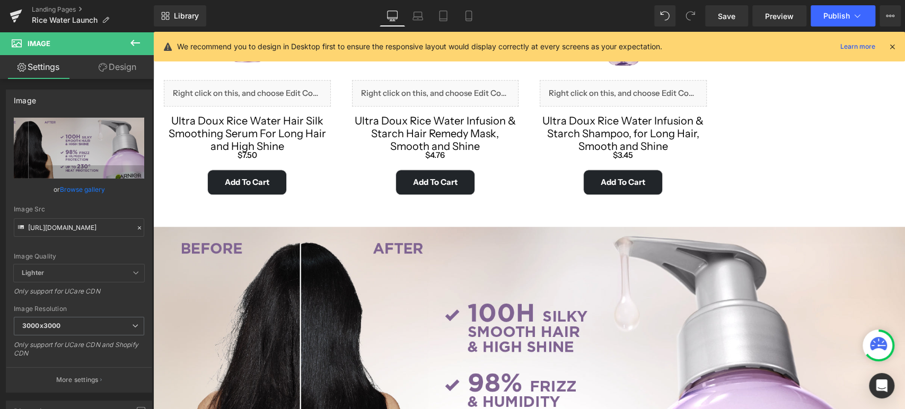
scroll to position [0, 0]
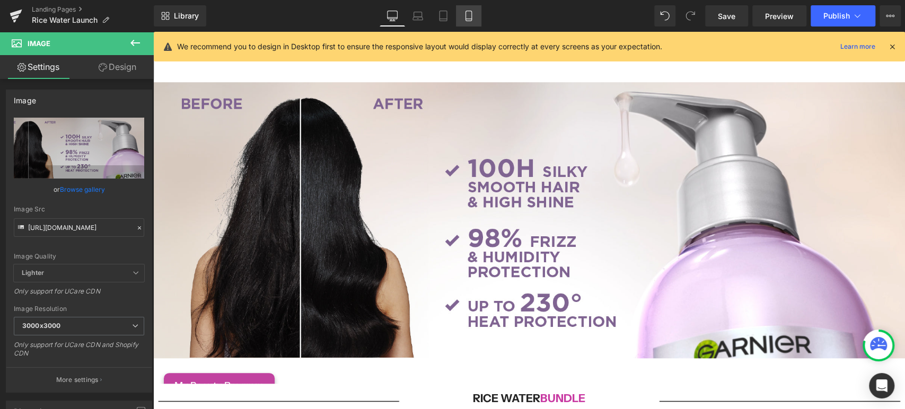
click at [469, 8] on link "Mobile" at bounding box center [468, 15] width 25 height 21
type input "100"
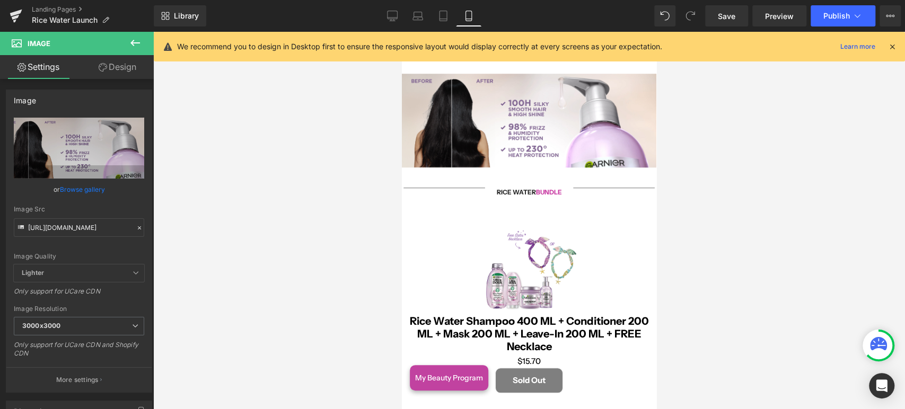
scroll to position [604, 0]
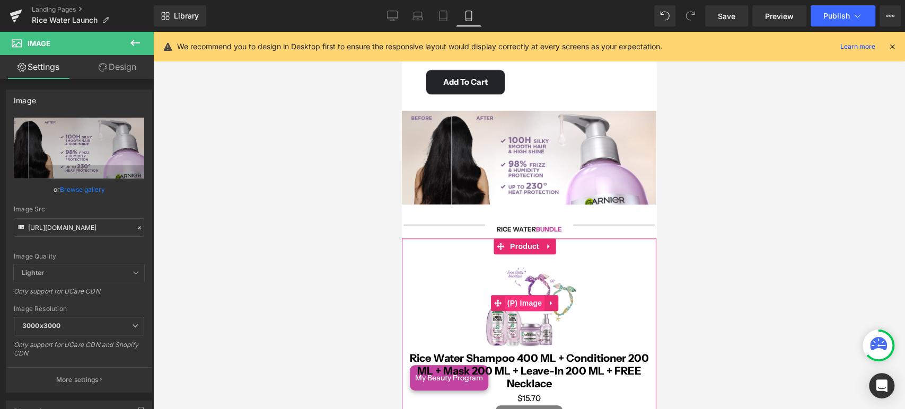
click at [521, 295] on span "(P) Image" at bounding box center [525, 303] width 40 height 16
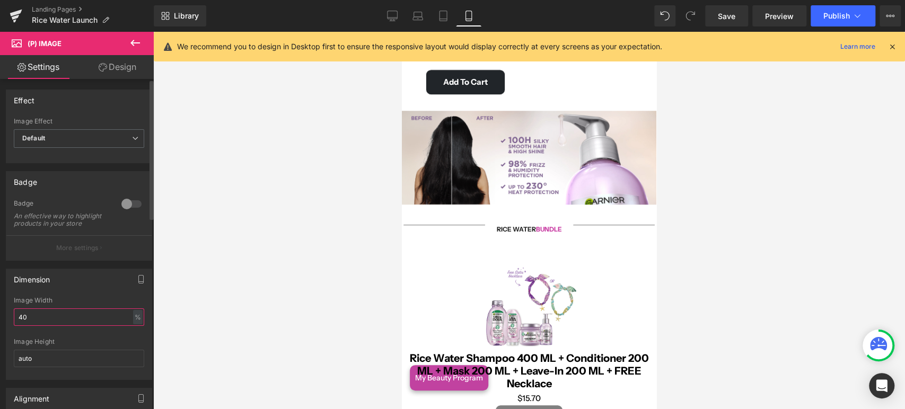
click at [30, 322] on input "40" at bounding box center [79, 317] width 130 height 17
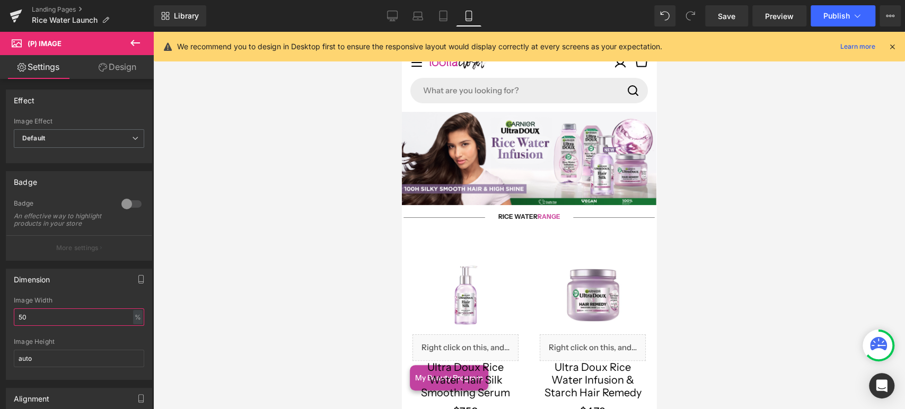
scroll to position [0, 0]
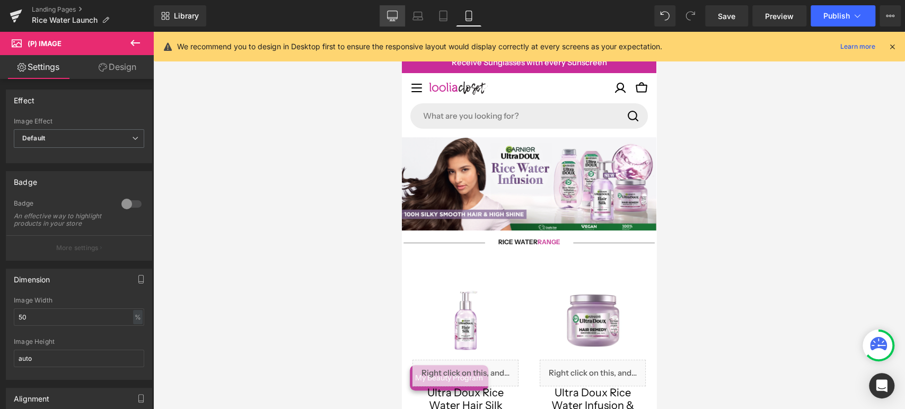
click at [399, 5] on link "Desktop" at bounding box center [392, 15] width 25 height 21
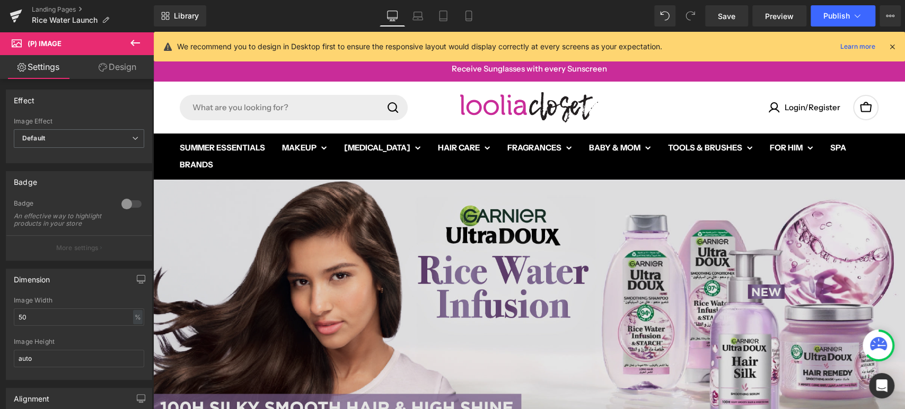
type input "40"
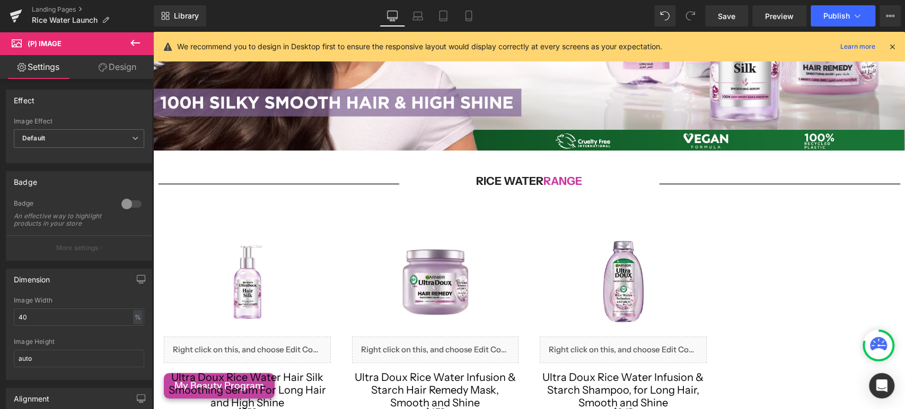
scroll to position [412, 0]
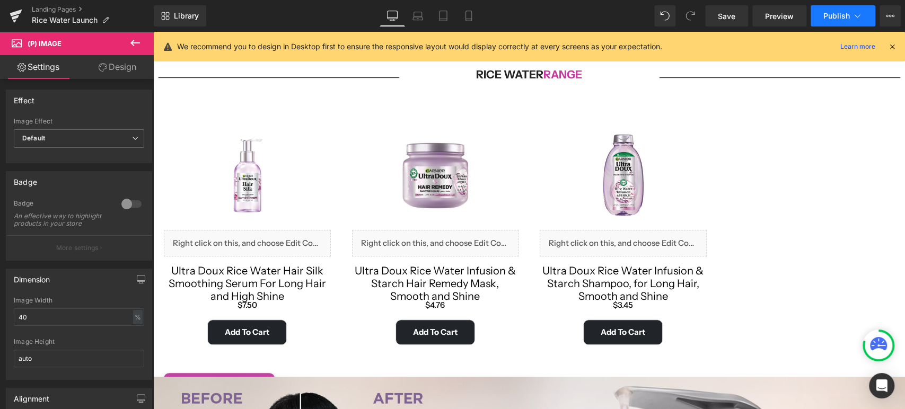
click at [833, 12] on span "Publish" at bounding box center [836, 16] width 27 height 8
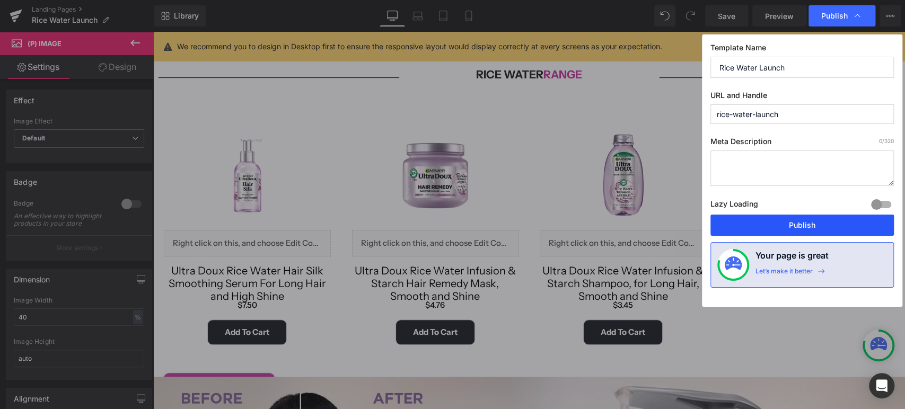
click at [803, 226] on button "Publish" at bounding box center [801, 225] width 183 height 21
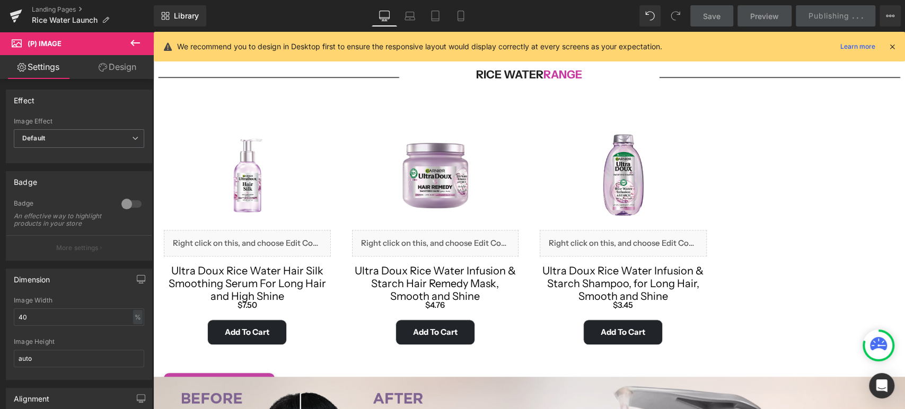
click at [415, 128] on img at bounding box center [435, 175] width 100 height 100
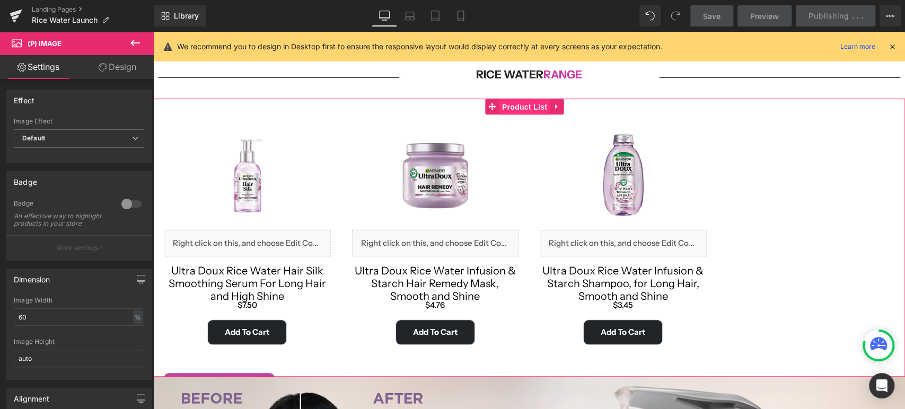
click at [502, 109] on span "Product List" at bounding box center [524, 107] width 50 height 16
